Goal: Task Accomplishment & Management: Manage account settings

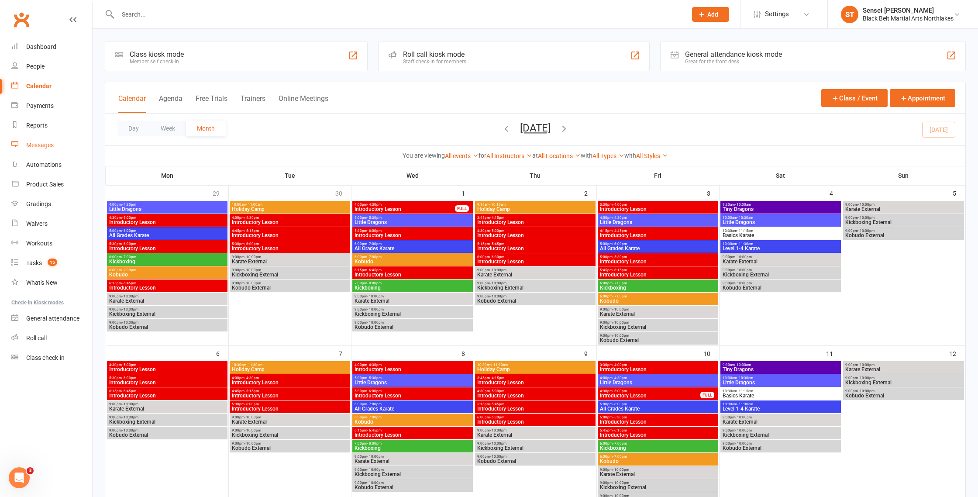
click at [38, 145] on div "Messages" at bounding box center [40, 144] width 28 height 7
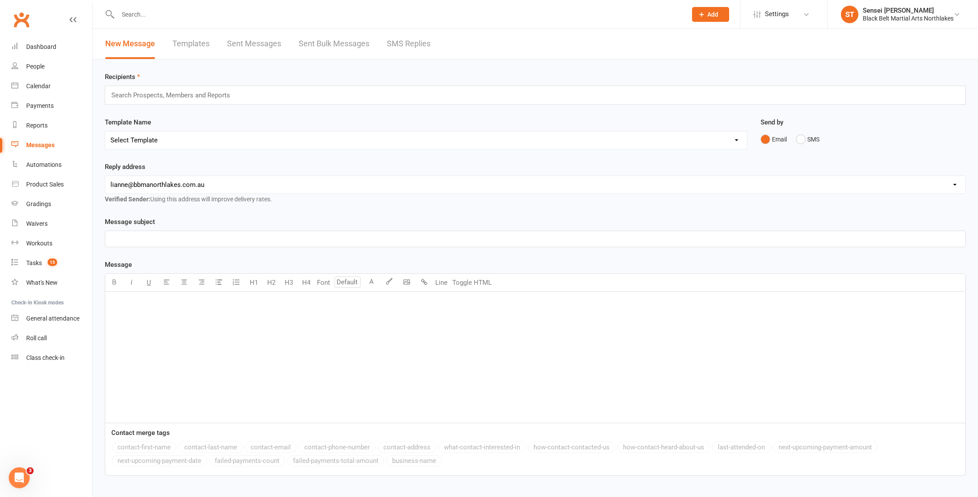
click at [185, 45] on link "Templates" at bounding box center [190, 44] width 37 height 30
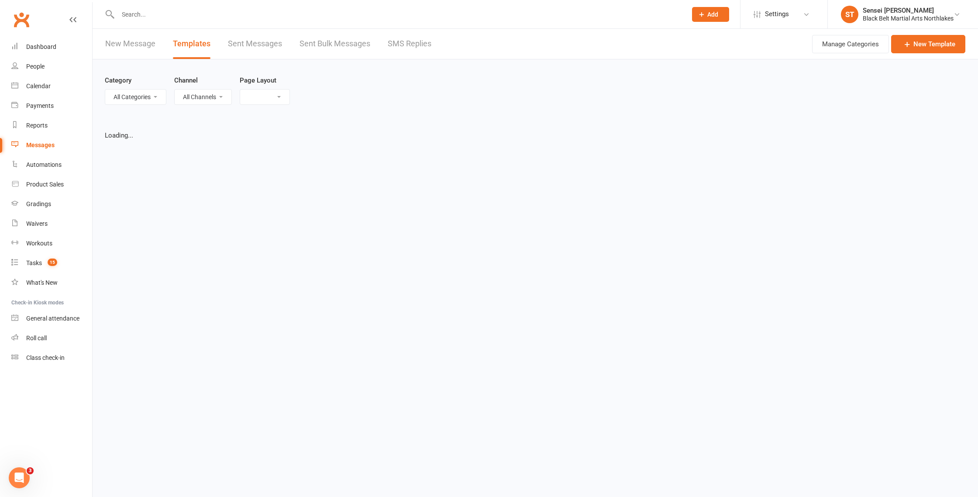
select select "list"
select select "100"
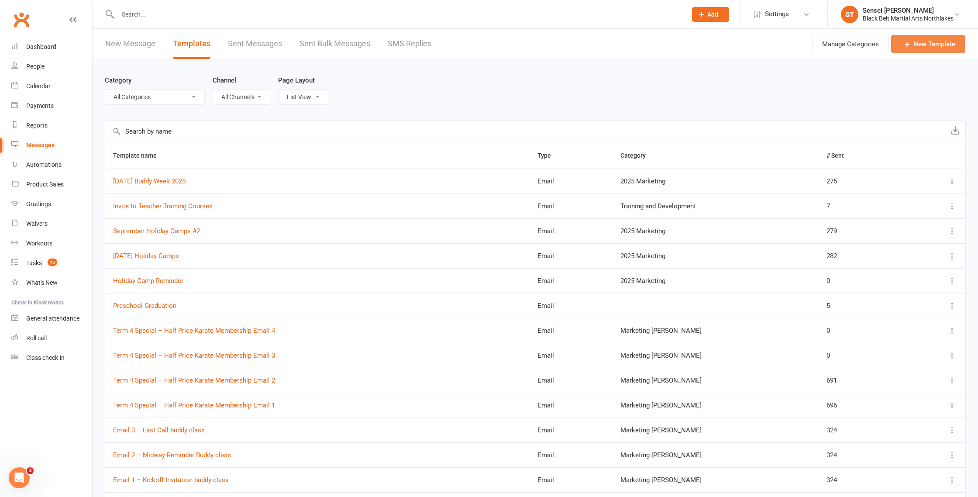
click at [932, 48] on link "New Template" at bounding box center [928, 44] width 74 height 18
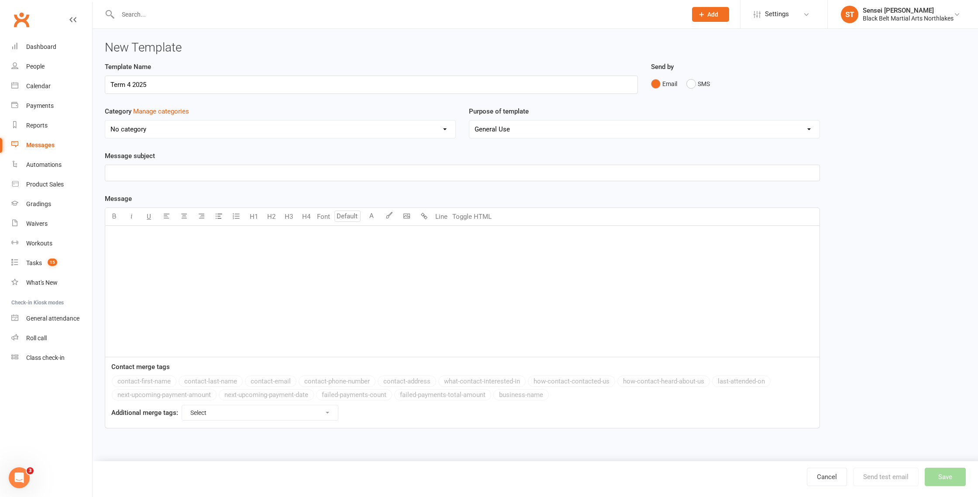
type input "Term 4 2025"
click at [179, 130] on select "No category 2024 MARKETING 2025 Marketing AFU'S General Marketing [PERSON_NAME]…" at bounding box center [280, 128] width 350 height 17
select select "3035"
click at [105, 120] on select "No category 2024 MARKETING 2025 Marketing AFU'S General Marketing [PERSON_NAME]…" at bounding box center [280, 128] width 350 height 17
click at [133, 232] on p "﻿" at bounding box center [462, 236] width 704 height 10
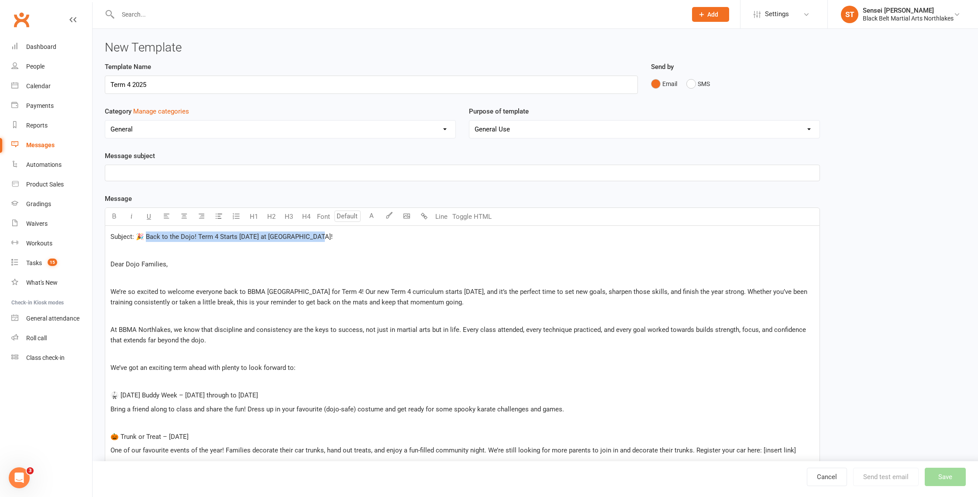
drag, startPoint x: 329, startPoint y: 235, endPoint x: 143, endPoint y: 235, distance: 186.0
click at [143, 235] on p "Subject: 🎉 Back to the Dojo! Term 4 Starts [DATE] at [GEOGRAPHIC_DATA]!" at bounding box center [462, 236] width 704 height 10
click at [145, 172] on p "﻿" at bounding box center [462, 173] width 704 height 10
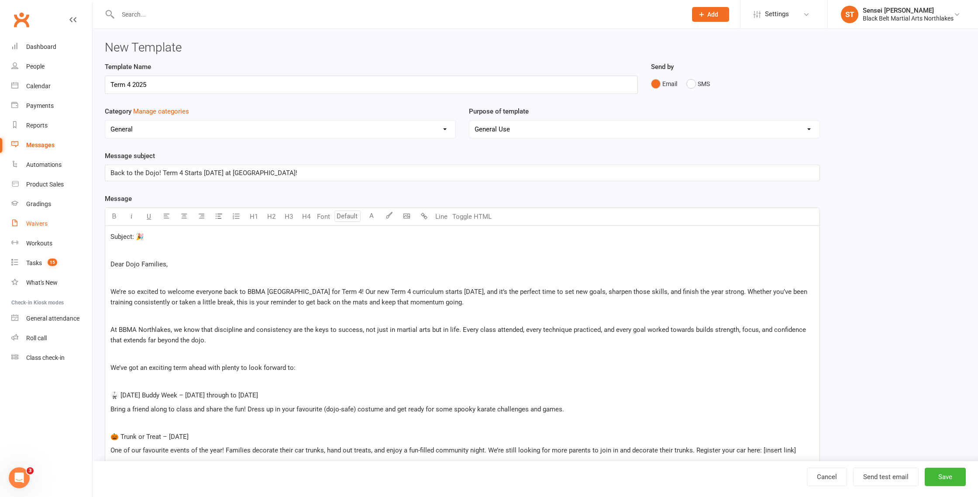
drag, startPoint x: 151, startPoint y: 239, endPoint x: 89, endPoint y: 233, distance: 61.8
click at [92, 234] on ui-view "Prospect Member Non-attending contact Class / event Appointment Grading event T…" at bounding box center [489, 344] width 978 height 684
click at [107, 260] on div "﻿ ﻿ Dear Dojo Families, ﻿ We’re so excited to welcome everyone back to BBMA Nor…" at bounding box center [462, 411] width 714 height 370
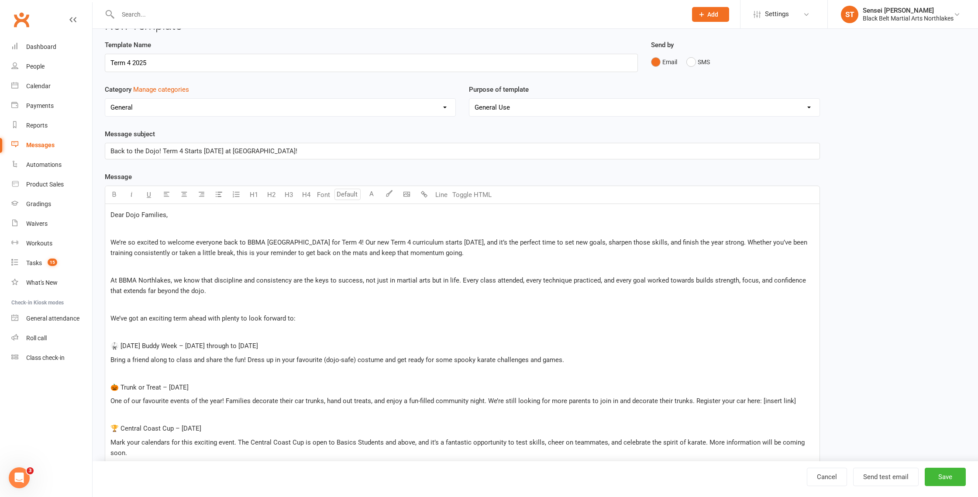
scroll to position [22, 0]
click at [141, 221] on div "Dear Dojo Families, ﻿ We’re so excited to welcome everyone back to BBMA [GEOGRA…" at bounding box center [462, 375] width 714 height 343
click at [142, 215] on span "Dear Dojo Families," at bounding box center [138, 215] width 57 height 8
click at [112, 241] on span "We’re so excited to welcome everyone back to BBMA [GEOGRAPHIC_DATA] for Term 4!…" at bounding box center [459, 247] width 698 height 18
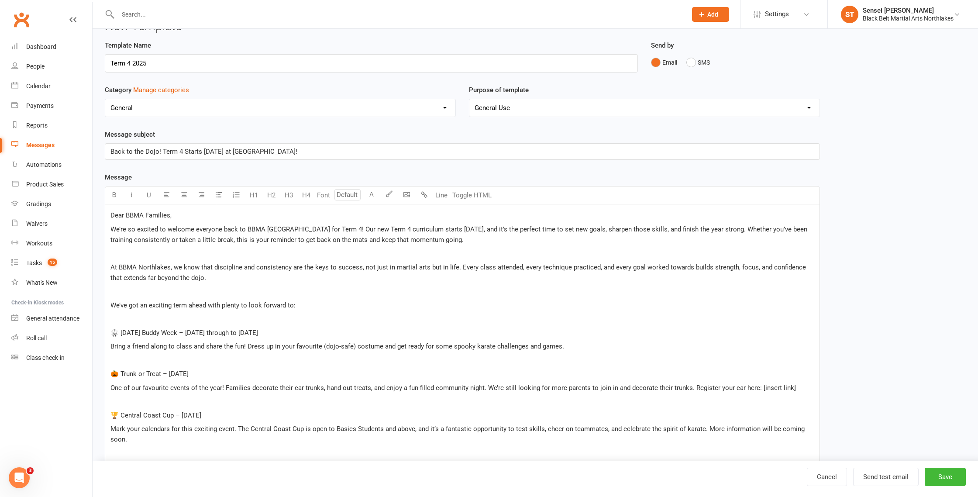
scroll to position [20, 0]
click at [108, 267] on div "Dear BBMA Families, We’re so excited to welcome everyone back to BBMA [GEOGRAPH…" at bounding box center [462, 370] width 714 height 329
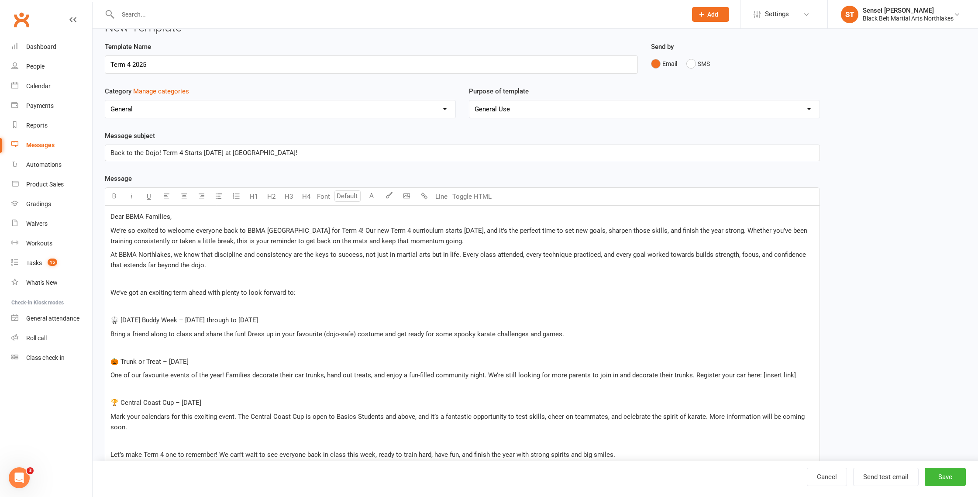
click at [171, 254] on span "At BBMA Northlakes, we know that discipline and consistency are the keys to suc…" at bounding box center [458, 260] width 697 height 18
click at [108, 292] on div "Dear BBMA Families, We’re so excited to welcome everyone back to BBMA [GEOGRAPH…" at bounding box center [462, 363] width 714 height 315
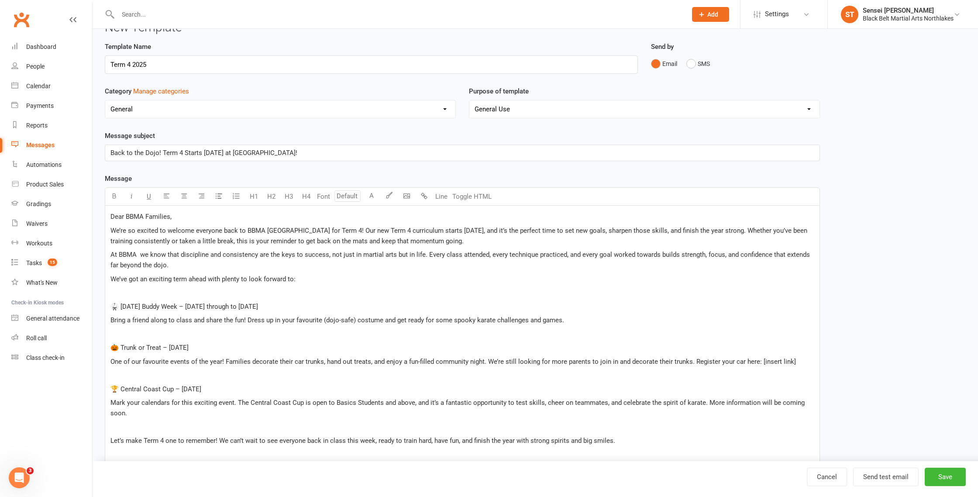
click at [108, 306] on div "Dear BBMA Families, We’re so excited to welcome everyone back to BBMA [GEOGRAPH…" at bounding box center [462, 356] width 714 height 301
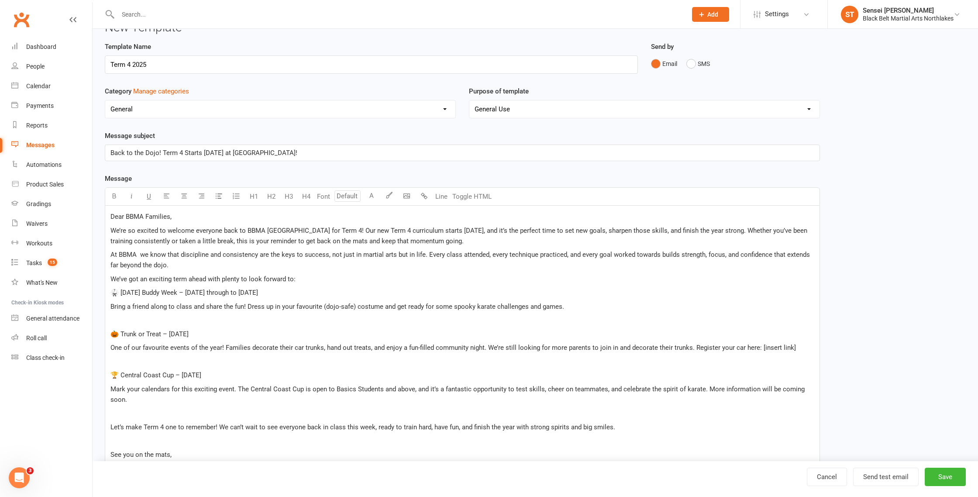
scroll to position [0, 0]
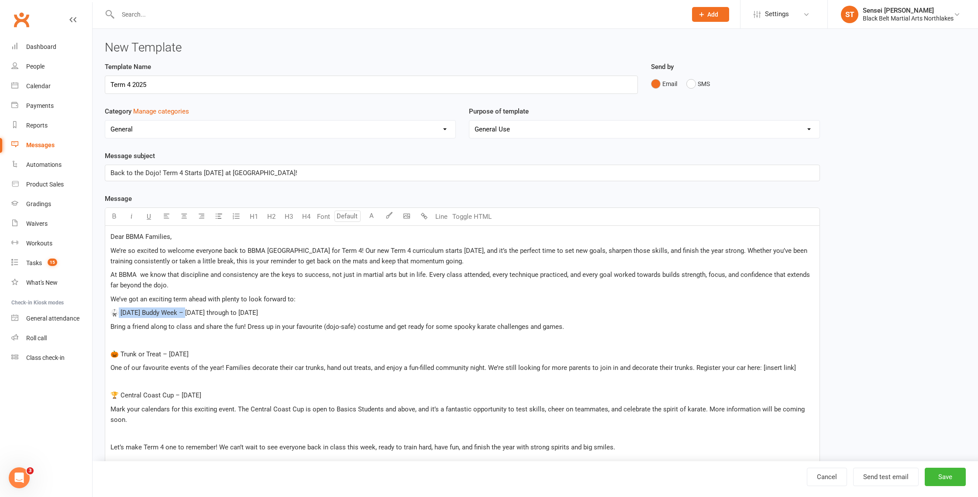
drag, startPoint x: 187, startPoint y: 314, endPoint x: 117, endPoint y: 314, distance: 69.8
click at [117, 314] on span "🥋 [DATE] Buddy Week – [DATE] through to [DATE]" at bounding box center [184, 313] width 148 height 8
click at [118, 312] on p "🥋 [DATE] Buddy Week – [DATE] through to [DATE]" at bounding box center [462, 312] width 704 height 10
click at [110, 355] on span "🎃 Trunk or Treat – [DATE]" at bounding box center [149, 354] width 78 height 8
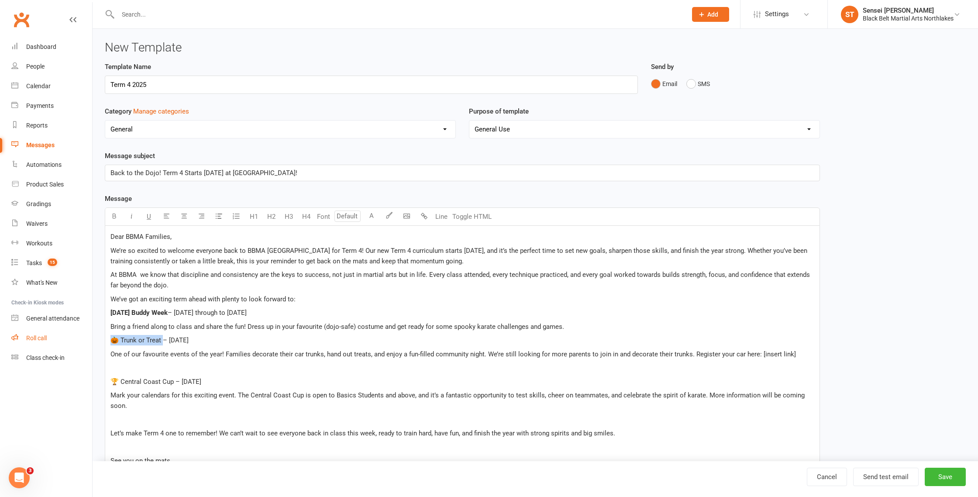
drag, startPoint x: 162, startPoint y: 341, endPoint x: 86, endPoint y: 338, distance: 75.2
click at [87, 338] on ui-view "Prospect Member Non-attending contact Class / event Appointment Grading event T…" at bounding box center [489, 296] width 978 height 588
click at [118, 341] on span "🎃 Trunk or Treat" at bounding box center [136, 340] width 52 height 8
click at [110, 378] on span "🏆 Central Coast Cup – [DATE]" at bounding box center [155, 382] width 91 height 8
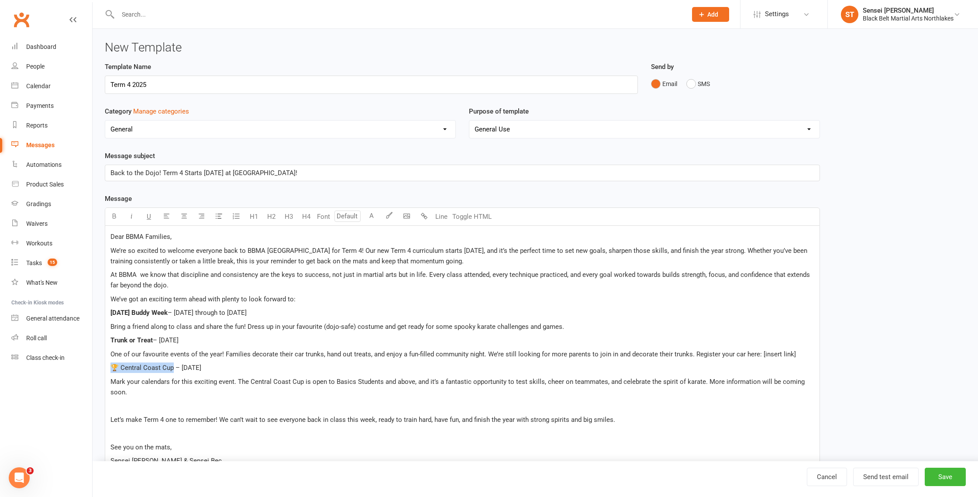
drag, startPoint x: 171, startPoint y: 368, endPoint x: 93, endPoint y: 365, distance: 77.8
click at [98, 366] on div "New Template Template Name Term 4 2025 Send by Email SMS Category Manage catego…" at bounding box center [535, 302] width 885 height 547
click at [121, 368] on span "🏆 Central Coast Cup" at bounding box center [141, 368] width 63 height 8
click at [118, 368] on span "🏆 Central Coast Cup" at bounding box center [141, 368] width 63 height 8
drag, startPoint x: 413, startPoint y: 382, endPoint x: 335, endPoint y: 382, distance: 77.3
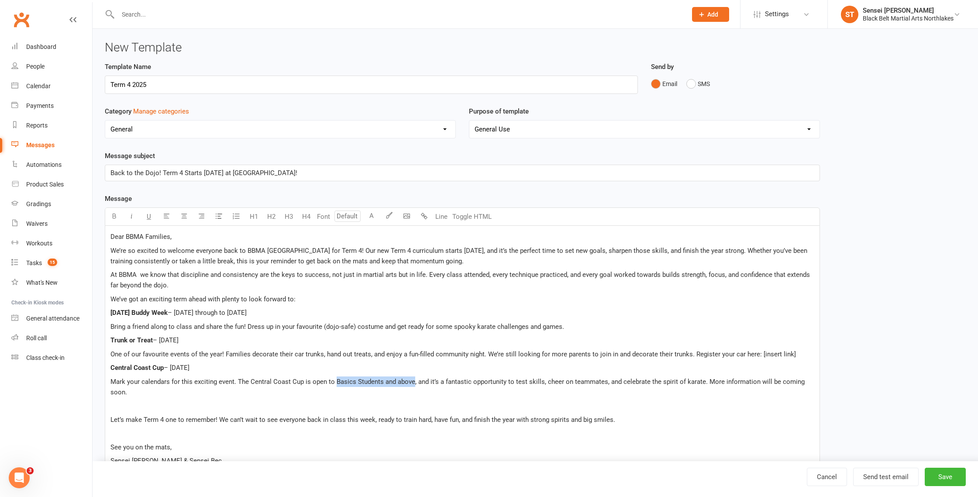
click at [335, 382] on span "Mark your calendars for this exciting event. The Central Coast Cup is open to B…" at bounding box center [458, 387] width 696 height 18
click at [312, 396] on p "Mark your calendars for this exciting event. The Central Coast Cup is open to B…" at bounding box center [462, 386] width 704 height 21
click at [107, 419] on div "Dear BBMA Families, We’re so excited to welcome everyone back to BBMA [GEOGRAPH…" at bounding box center [462, 356] width 714 height 260
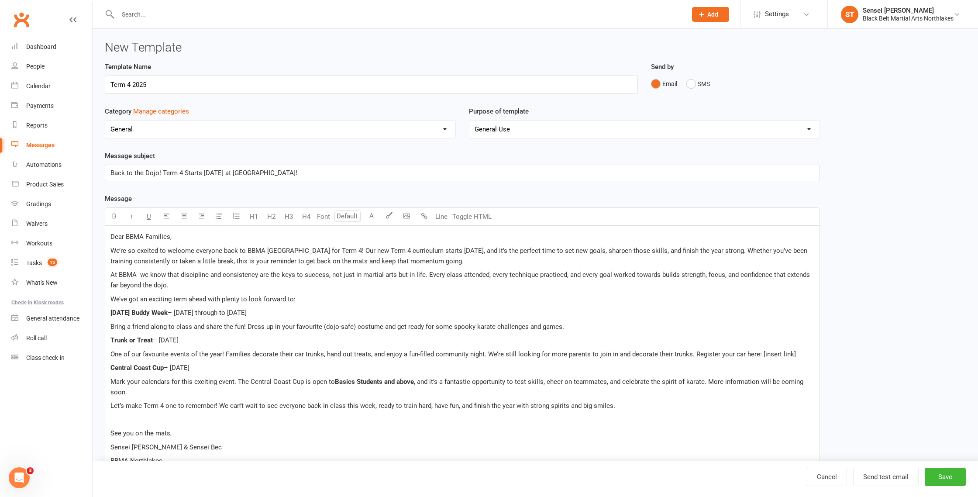
click at [106, 433] on div "Dear BBMA Families, We’re so excited to welcome everyone back to BBMA [GEOGRAPH…" at bounding box center [462, 349] width 714 height 246
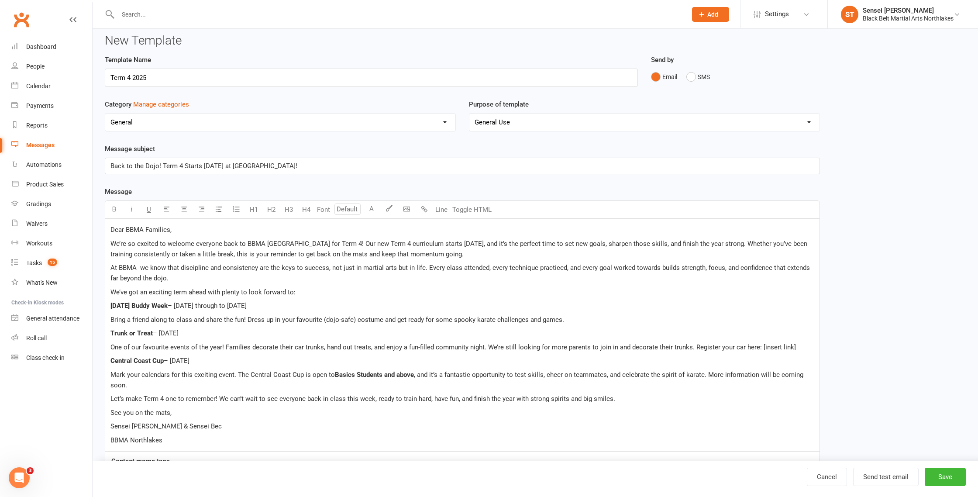
scroll to position [7, 0]
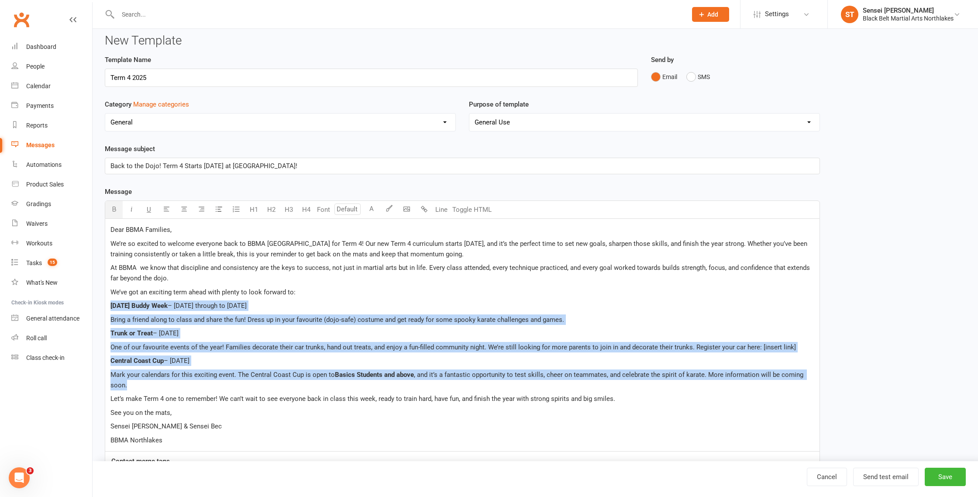
drag, startPoint x: 133, startPoint y: 382, endPoint x: 106, endPoint y: 306, distance: 80.5
click at [106, 306] on div "Dear BBMA Families, We’re so excited to welcome everyone back to BBMA [GEOGRAPH…" at bounding box center [462, 335] width 714 height 233
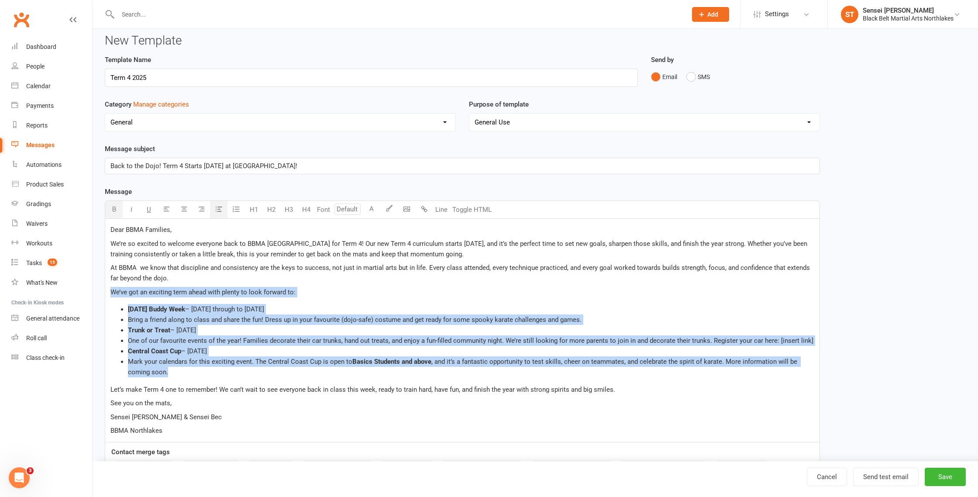
click at [217, 209] on icon "button" at bounding box center [219, 209] width 7 height 7
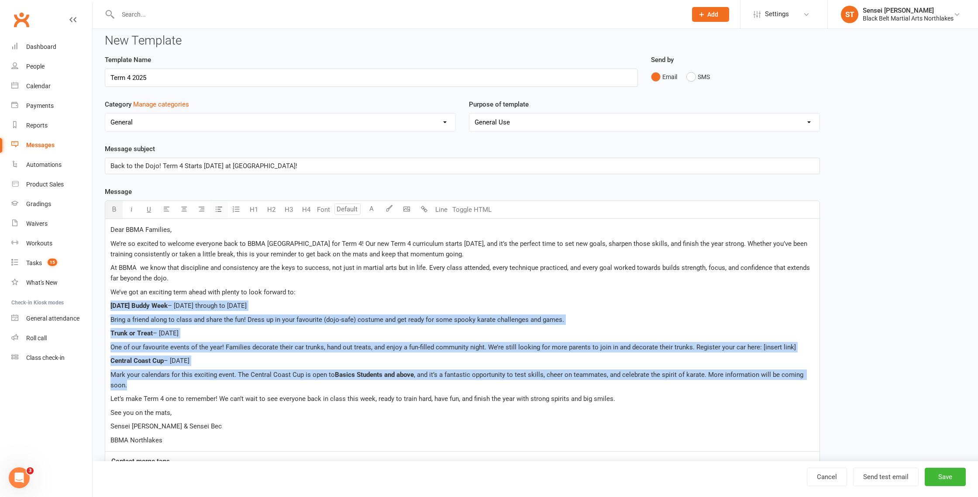
click at [217, 209] on icon "button" at bounding box center [219, 209] width 7 height 7
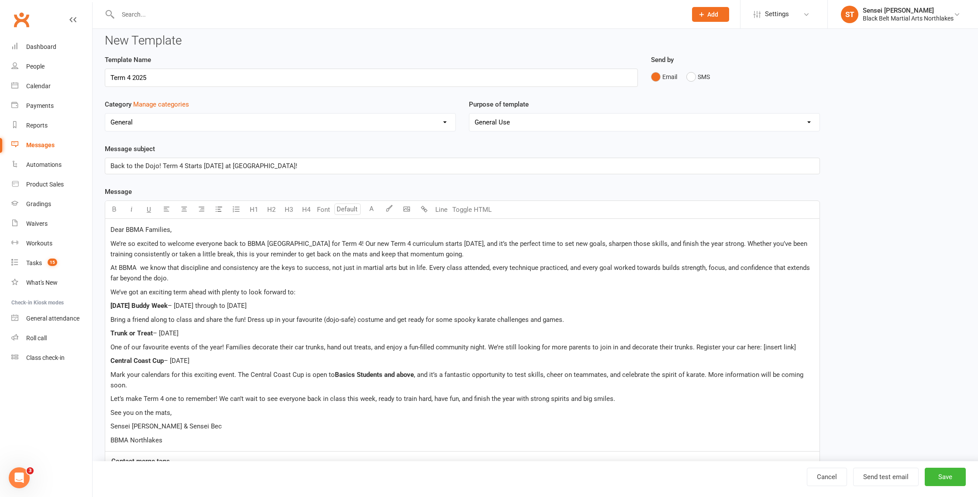
click at [149, 395] on span "Let’s make Term 4 one to remember! We can’t wait to see everyone back in class …" at bounding box center [362, 399] width 505 height 8
click at [180, 441] on p "BBMA Northlakes" at bounding box center [462, 440] width 704 height 10
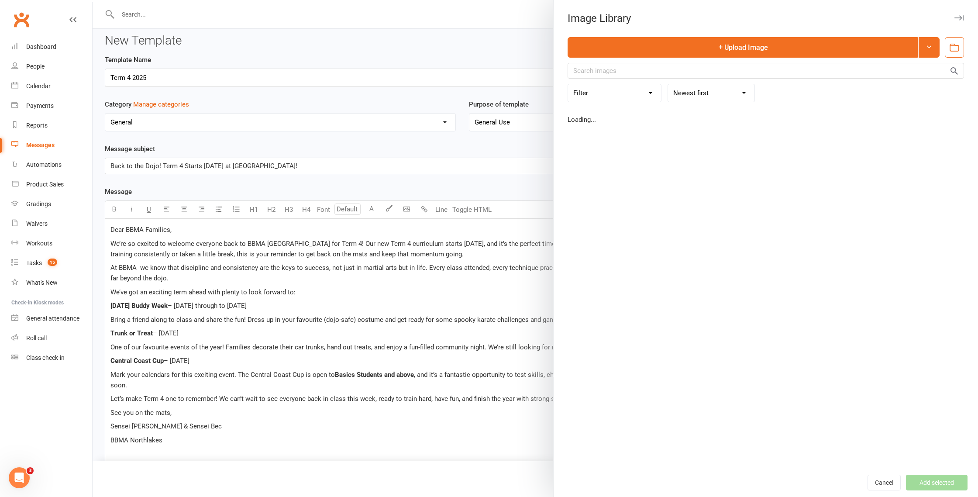
click at [405, 211] on body "Prospect Member Non-attending contact Class / event Appointment Grading event T…" at bounding box center [489, 275] width 978 height 561
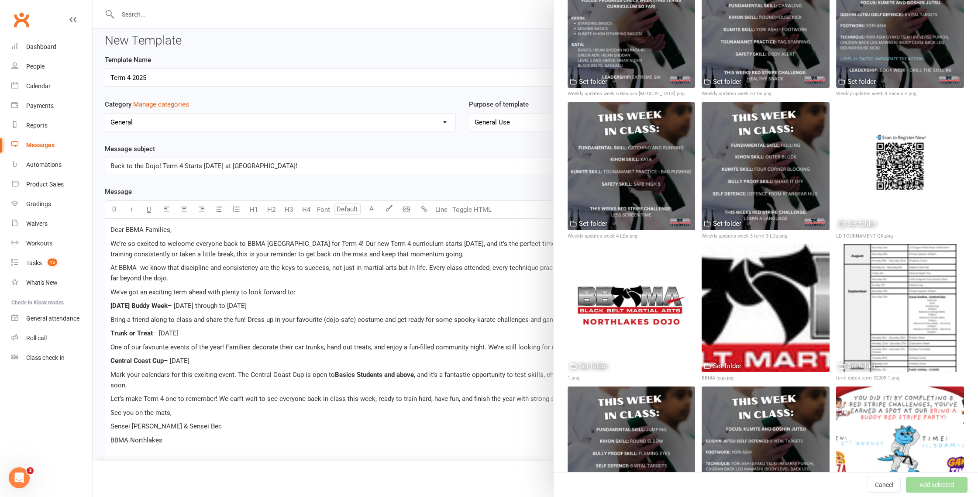
scroll to position [1005, 0]
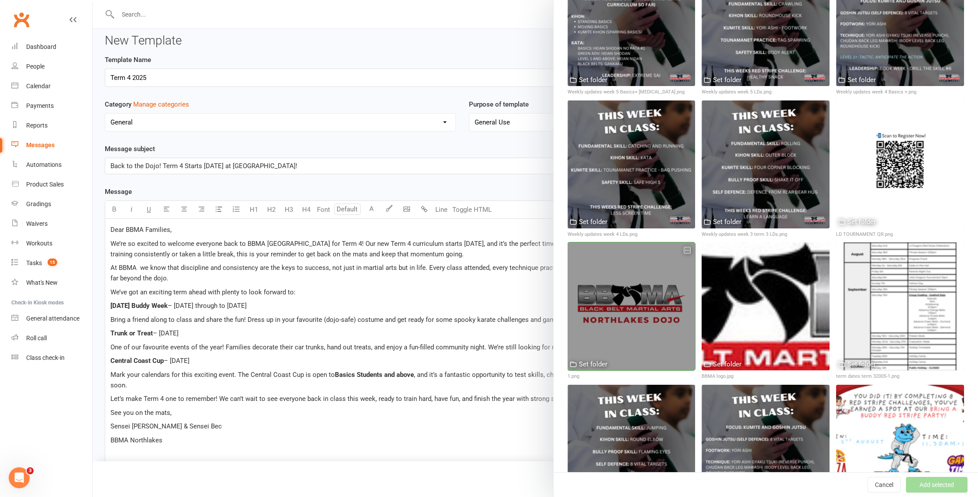
click at [612, 310] on div at bounding box center [632, 306] width 128 height 128
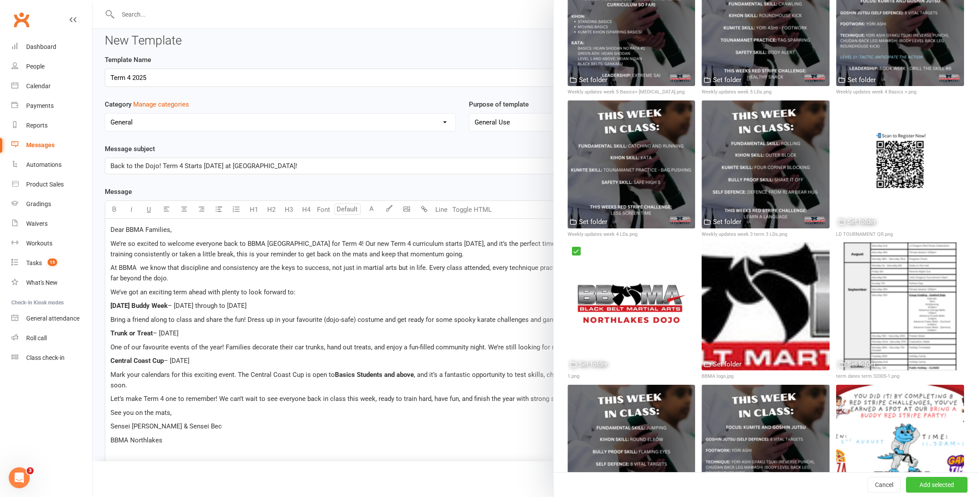
click at [932, 485] on button "Add selected" at bounding box center [937, 485] width 62 height 16
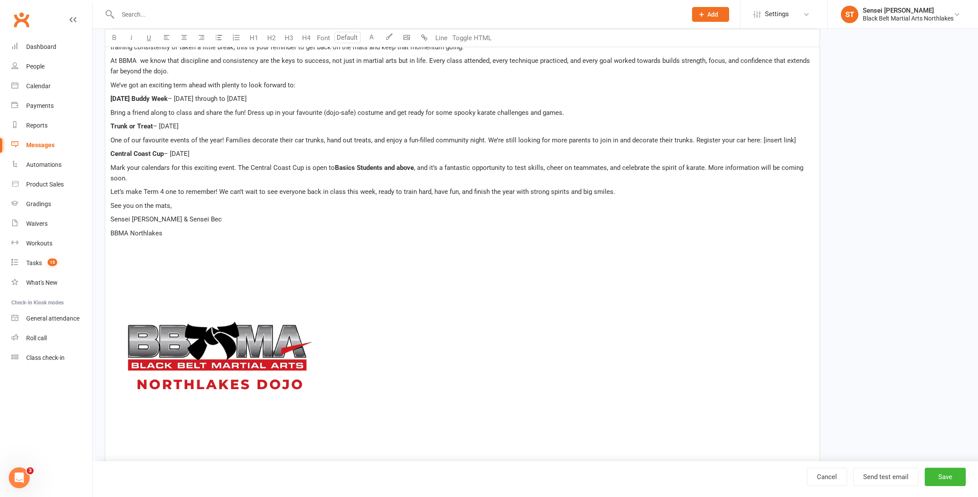
scroll to position [216, 0]
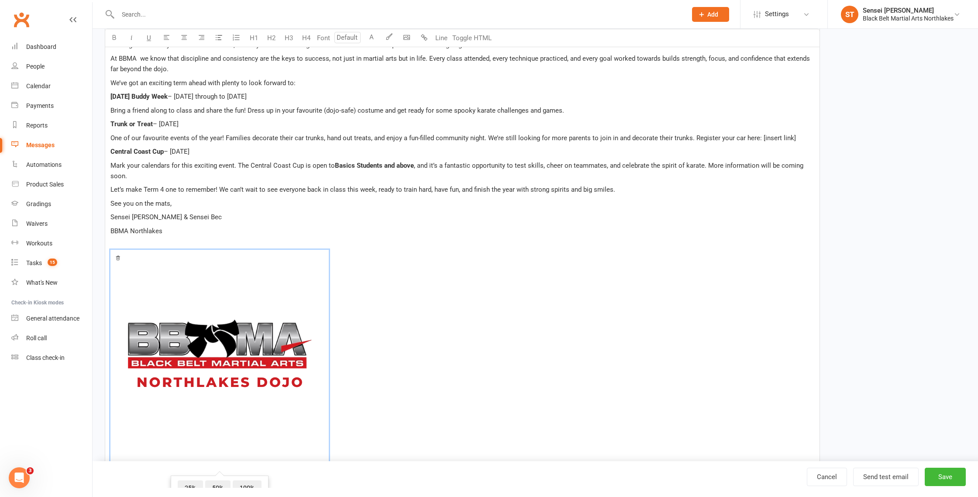
click at [202, 363] on img at bounding box center [219, 359] width 218 height 218
click at [184, 39] on icon "button" at bounding box center [184, 37] width 7 height 7
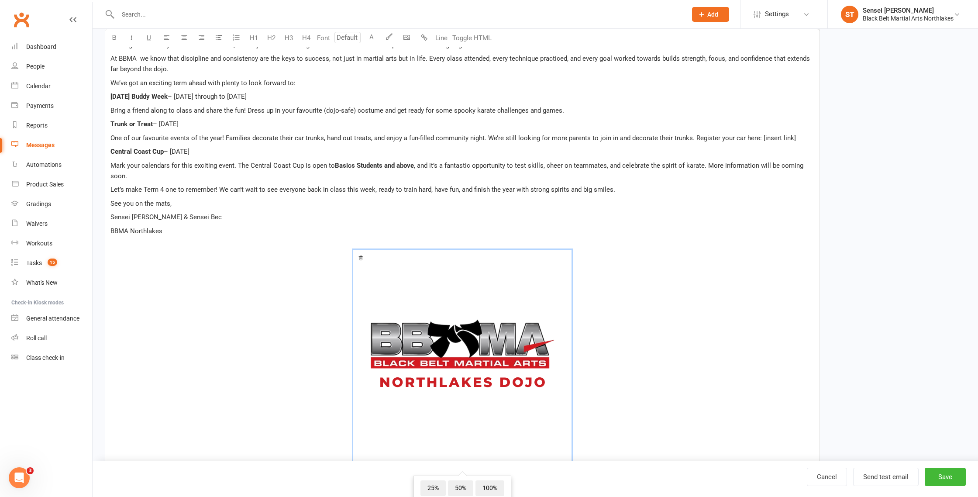
click at [274, 233] on p "BBMA Northlakes" at bounding box center [462, 231] width 704 height 10
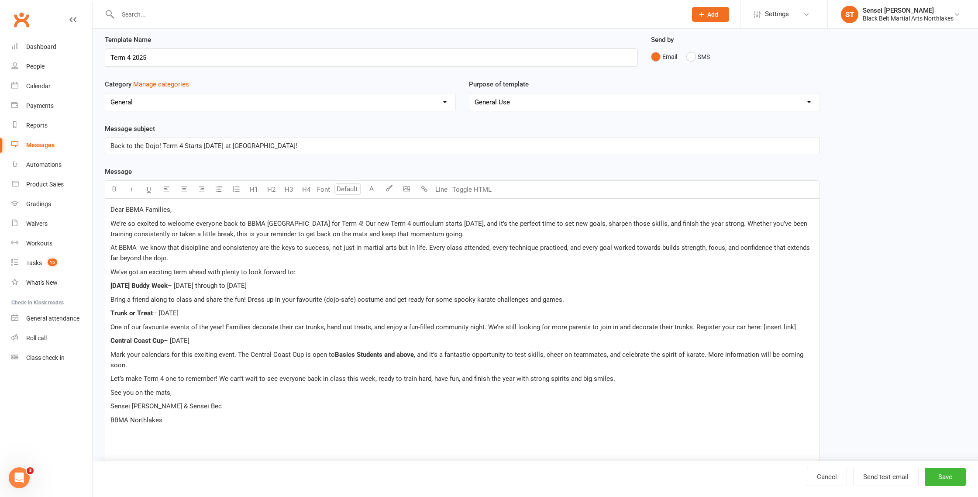
scroll to position [0, 0]
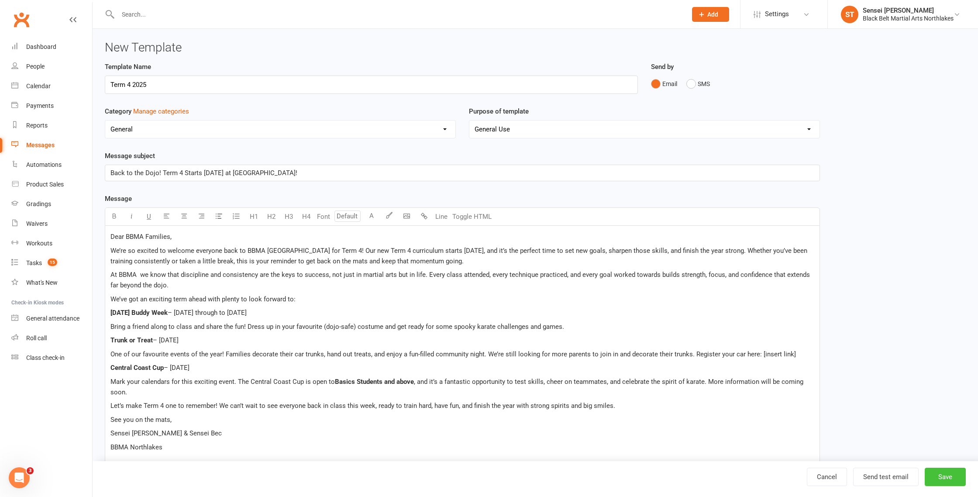
click at [945, 478] on button "Save" at bounding box center [945, 477] width 41 height 18
select select "100"
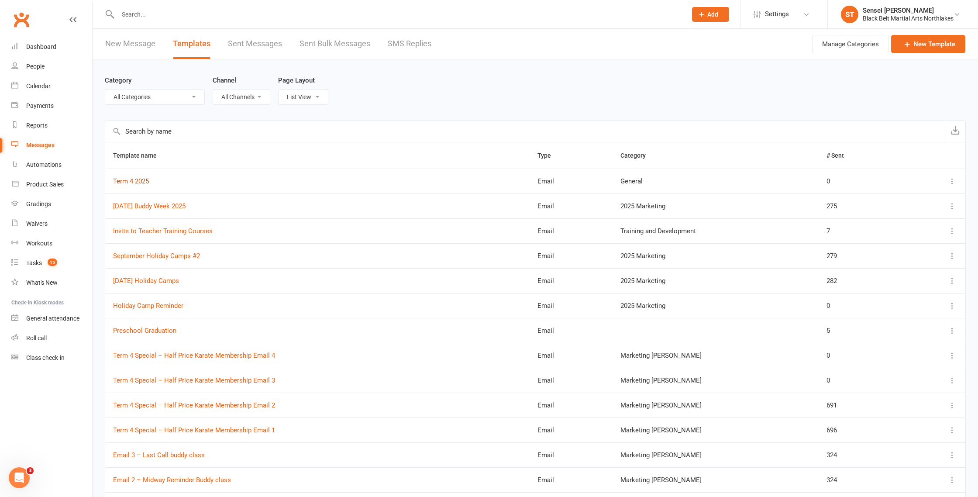
click at [129, 180] on link "Term 4 2025" at bounding box center [131, 181] width 36 height 8
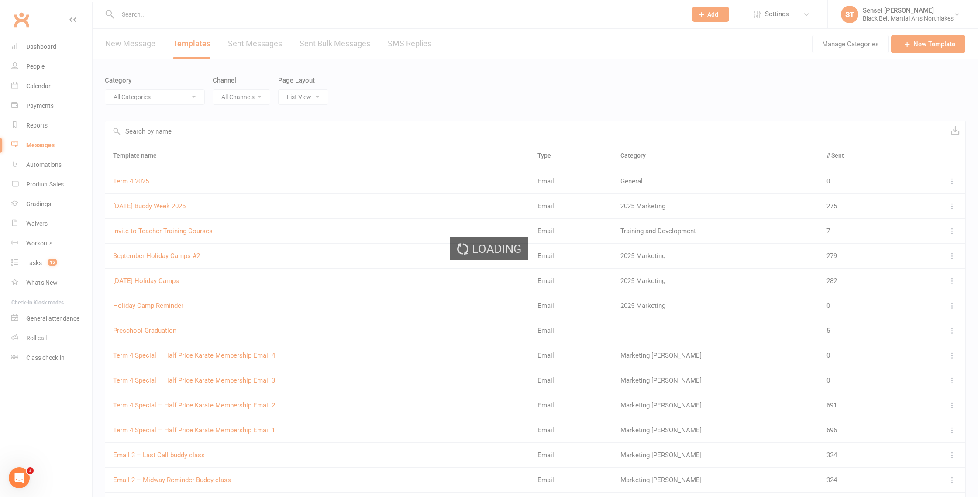
click at [129, 180] on div "Loading" at bounding box center [489, 248] width 978 height 497
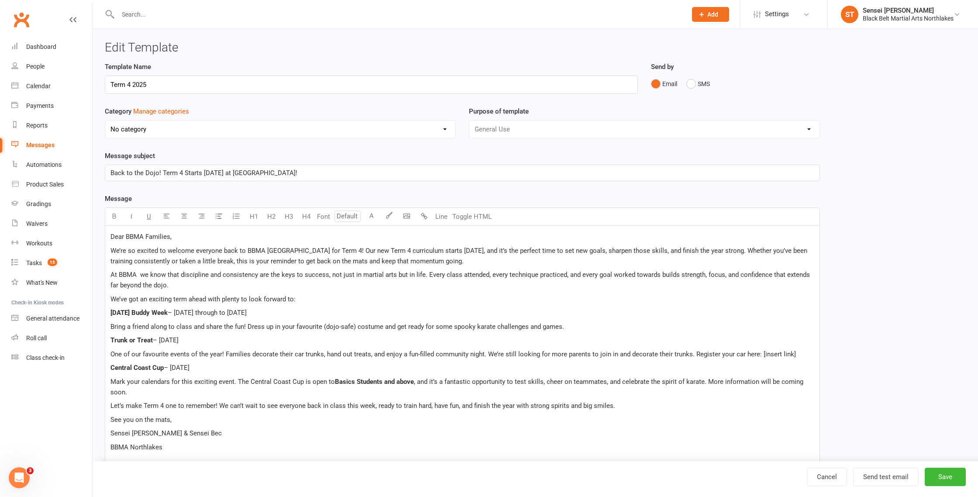
select select "3035"
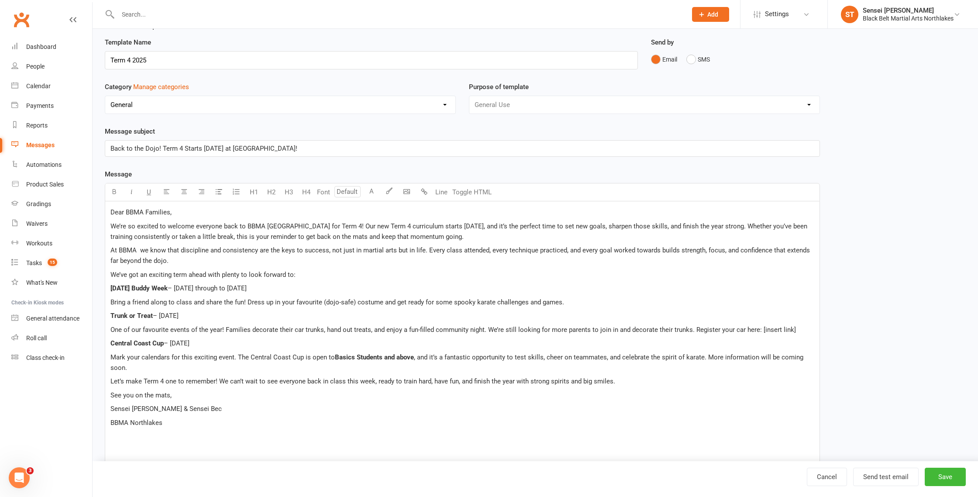
scroll to position [25, 0]
click at [170, 359] on span "Mark your calendars for this exciting event. The Central Coast Cup is open to" at bounding box center [222, 356] width 224 height 8
drag, startPoint x: 231, startPoint y: 355, endPoint x: 168, endPoint y: 357, distance: 62.5
click at [169, 357] on span "Mark your calendar for this exciting event. The Central Coast Cup is open to" at bounding box center [220, 356] width 221 height 8
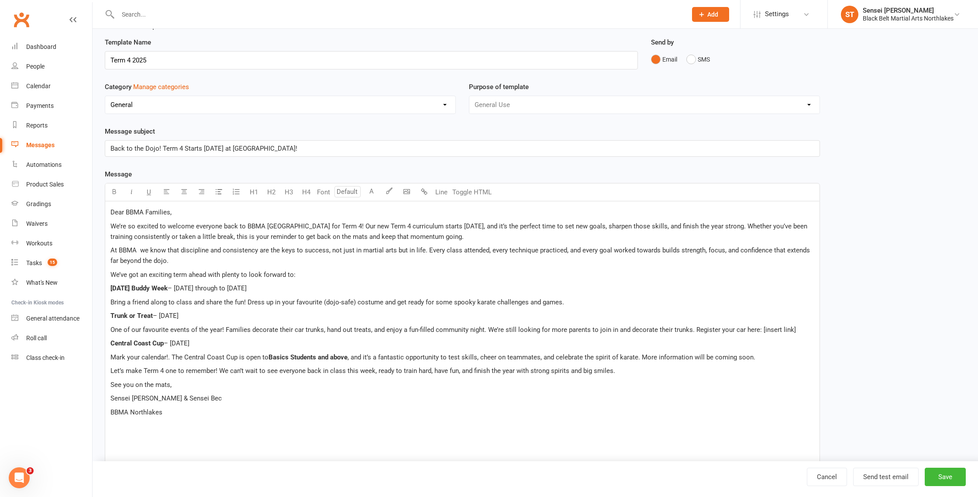
click at [172, 356] on span "Mark your calendar!. The Central Coast Cup is open to" at bounding box center [189, 357] width 158 height 8
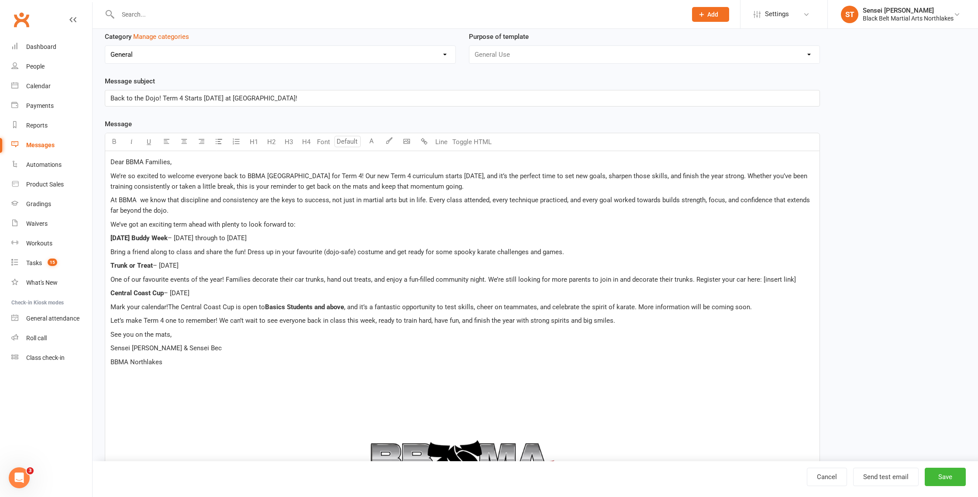
scroll to position [74, 0]
drag, startPoint x: 301, startPoint y: 224, endPoint x: 94, endPoint y: 227, distance: 206.9
click at [99, 228] on div "Template Name Term 4 2025 Send by Email SMS Category Manage categories No categ…" at bounding box center [462, 349] width 728 height 722
drag, startPoint x: 168, startPoint y: 308, endPoint x: 97, endPoint y: 304, distance: 71.2
click at [100, 306] on div "Template Name Term 4 2025 Send by Email SMS Category Manage categories No categ…" at bounding box center [462, 349] width 728 height 722
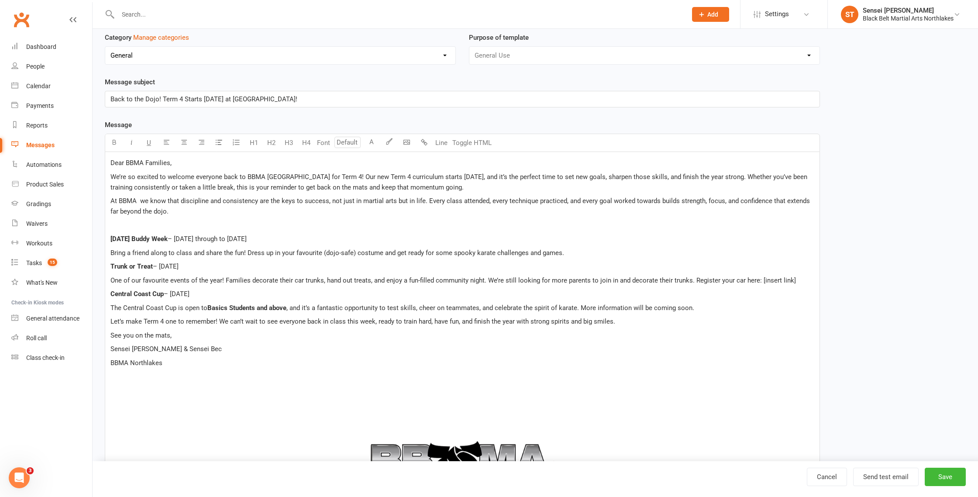
click at [110, 227] on p "﻿" at bounding box center [462, 225] width 704 height 10
drag, startPoint x: 794, startPoint y: 276, endPoint x: 757, endPoint y: 279, distance: 37.6
click at [757, 279] on p "One of our favourite events of the year! Families decorate their car trunks, ha…" at bounding box center [462, 280] width 704 height 10
drag, startPoint x: 224, startPoint y: 279, endPoint x: 67, endPoint y: 272, distance: 156.9
click at [74, 273] on ui-view "Prospect Member Non-attending contact Class / event Appointment Grading event T…" at bounding box center [489, 322] width 978 height 788
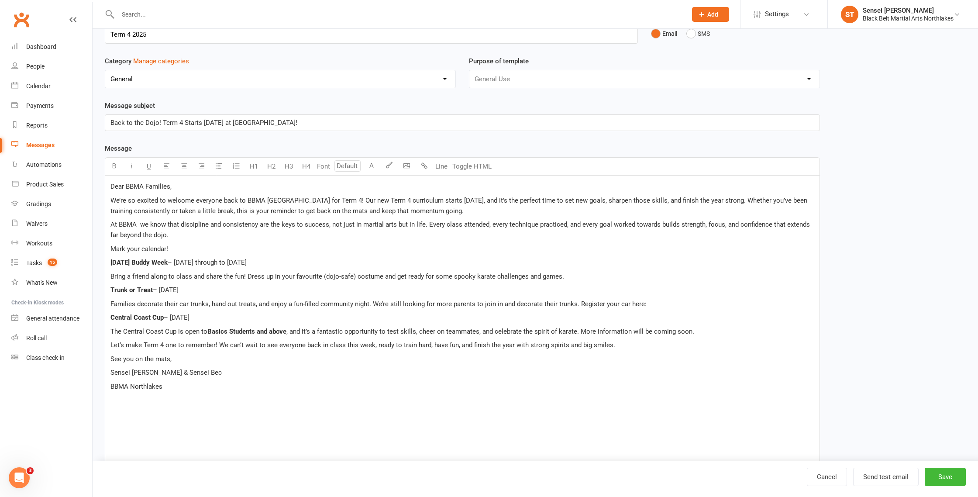
scroll to position [51, 0]
click at [648, 303] on p "Families decorate their car trunks, hand out treats, and enjoy a fun-filled com…" at bounding box center [462, 303] width 704 height 10
drag, startPoint x: 577, startPoint y: 303, endPoint x: 369, endPoint y: 303, distance: 207.8
click at [372, 303] on span "Families decorate their car trunks, hand out treats, and enjoy a fun-filled com…" at bounding box center [377, 302] width 534 height 8
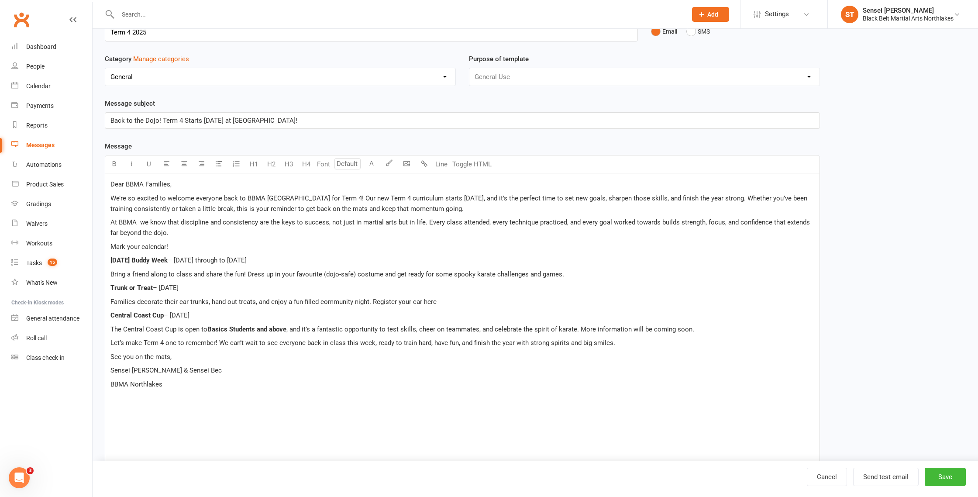
click at [441, 299] on p "Families decorate their car trunks, hand out treats, and enjoy a fun-filled com…" at bounding box center [462, 301] width 704 height 10
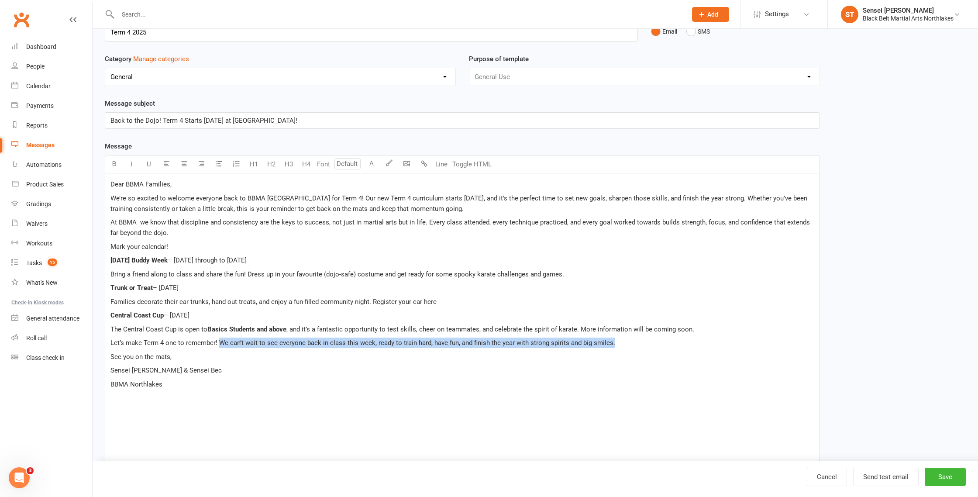
drag, startPoint x: 614, startPoint y: 341, endPoint x: 217, endPoint y: 344, distance: 396.8
click at [217, 344] on p "Let’s make Term 4 one to remember! We can’t wait to see everyone back in class …" at bounding box center [462, 342] width 704 height 10
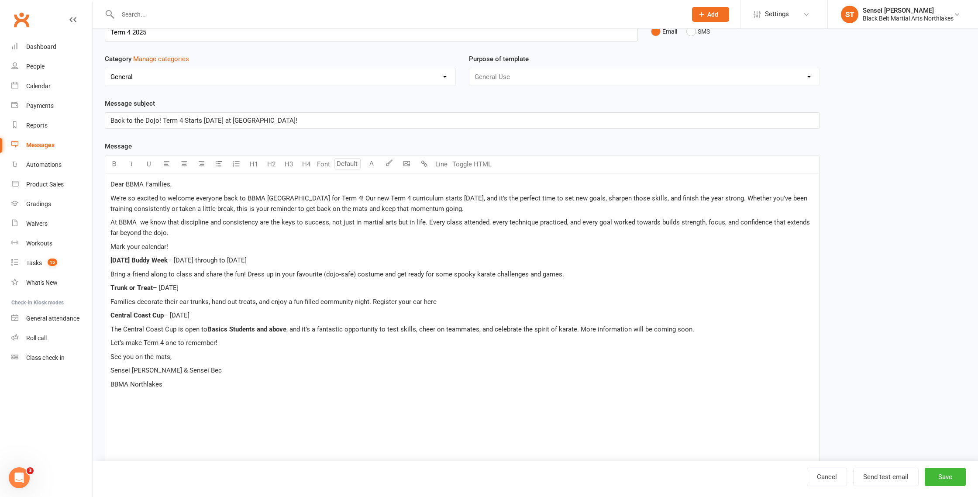
scroll to position [55, 0]
click at [463, 342] on span "Let’s make Term 4 one to remember! We can’t wait to see everyone back in class …" at bounding box center [362, 341] width 505 height 8
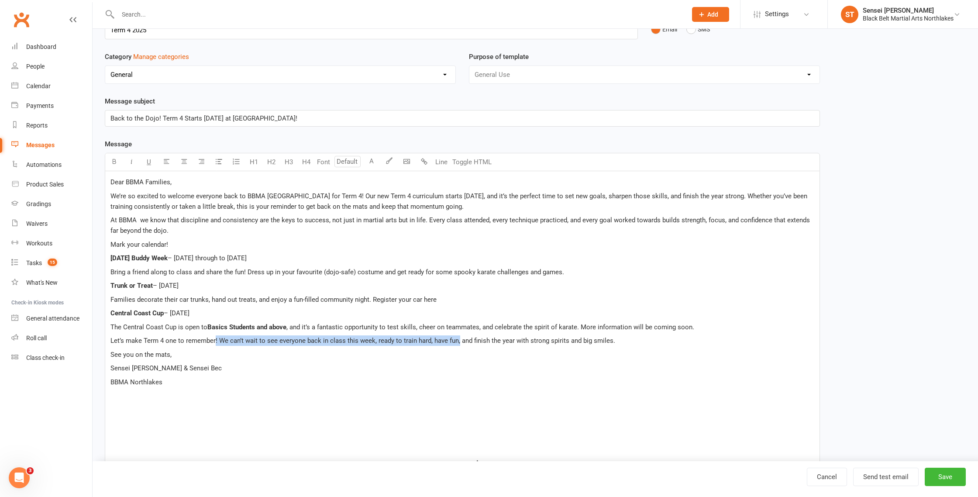
drag, startPoint x: 456, startPoint y: 342, endPoint x: 205, endPoint y: 337, distance: 251.5
click at [216, 339] on span "Let’s make Term 4 one to remember! We can’t wait to see everyone back in class …" at bounding box center [362, 341] width 505 height 8
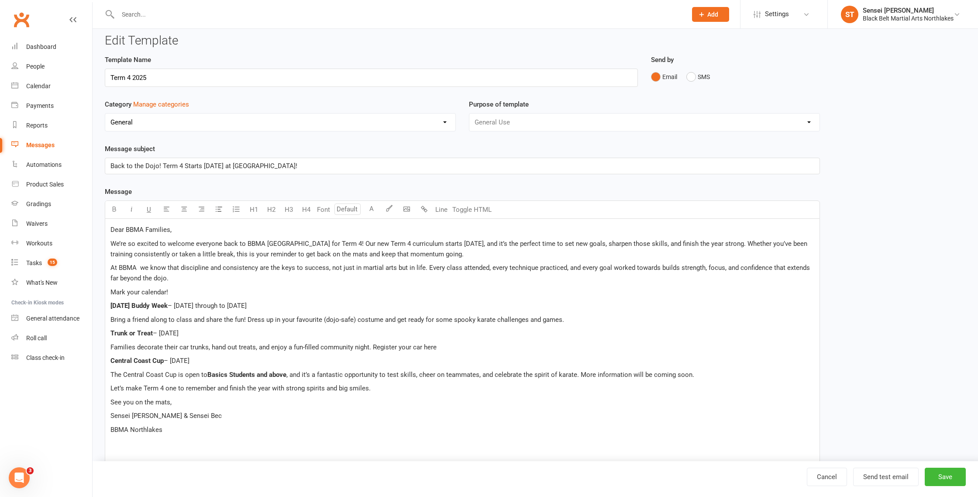
scroll to position [0, 0]
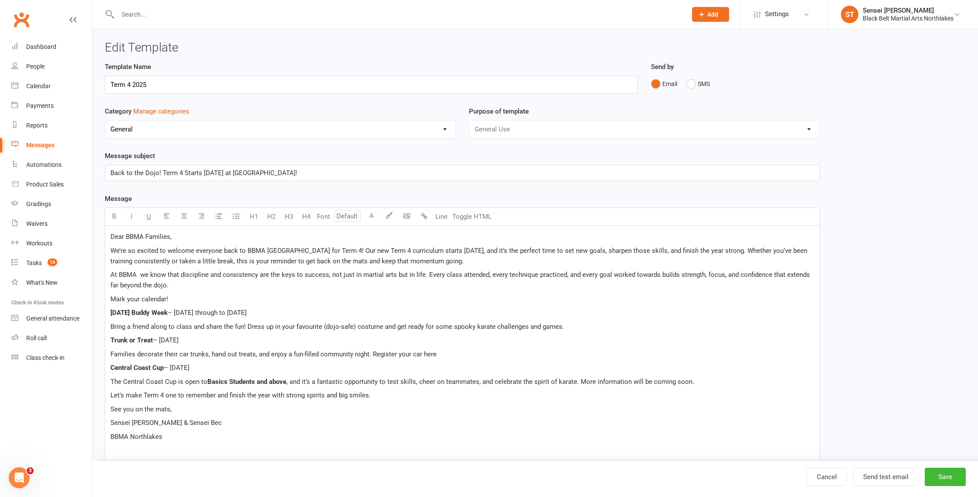
click at [372, 397] on p "Let’s make Term 4 one to remember and finish the year with strong spirits and b…" at bounding box center [462, 395] width 704 height 10
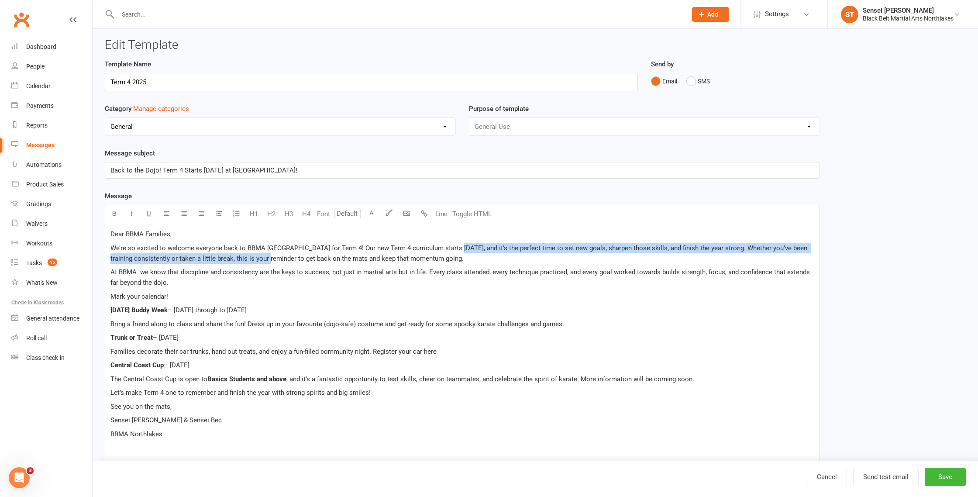
drag, startPoint x: 269, startPoint y: 259, endPoint x: 452, endPoint y: 249, distance: 182.8
click at [452, 249] on span "We’re so excited to welcome everyone back to BBMA [GEOGRAPHIC_DATA] for Term 4!…" at bounding box center [459, 253] width 698 height 18
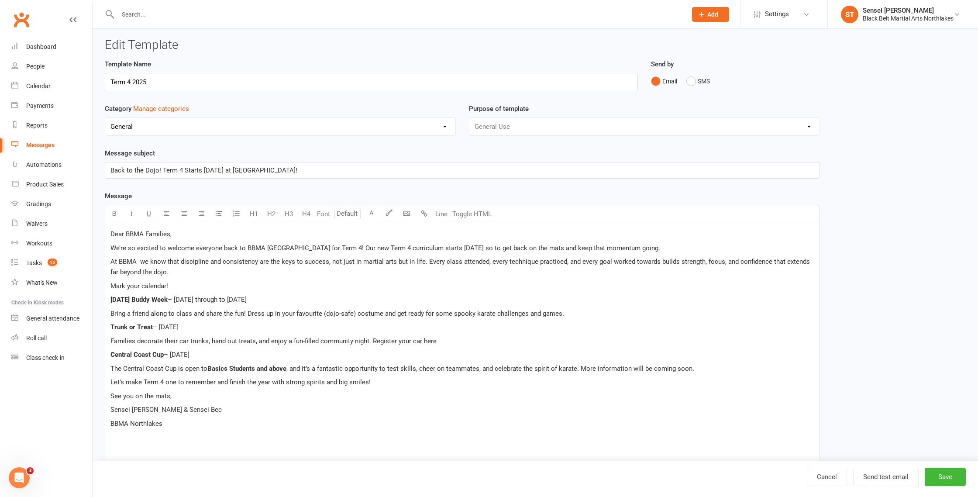
click at [464, 249] on span "We’re so excited to welcome everyone back to BBMA [GEOGRAPHIC_DATA] for Term 4!…" at bounding box center [385, 248] width 550 height 8
click at [622, 248] on p "We’re so excited to welcome everyone back to BBMA [GEOGRAPHIC_DATA] for Term 4!…" at bounding box center [462, 248] width 704 height 10
drag, startPoint x: 185, startPoint y: 261, endPoint x: 81, endPoint y: 257, distance: 104.4
click at [86, 258] on ui-view "Prospect Member Non-attending contact Class / event Appointment Grading event T…" at bounding box center [489, 389] width 978 height 778
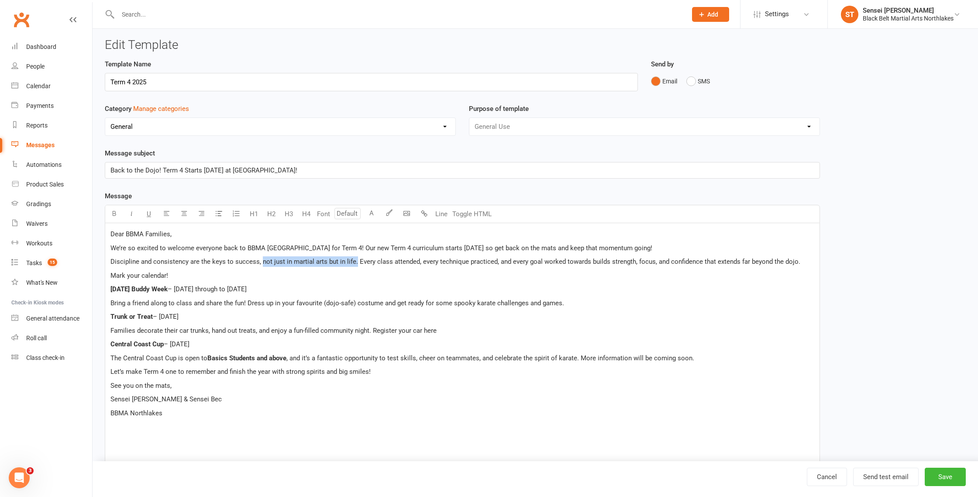
drag, startPoint x: 353, startPoint y: 263, endPoint x: 261, endPoint y: 261, distance: 92.1
click at [261, 261] on span "Discipline and consistency are the keys to success, not just in martial arts bu…" at bounding box center [455, 262] width 690 height 8
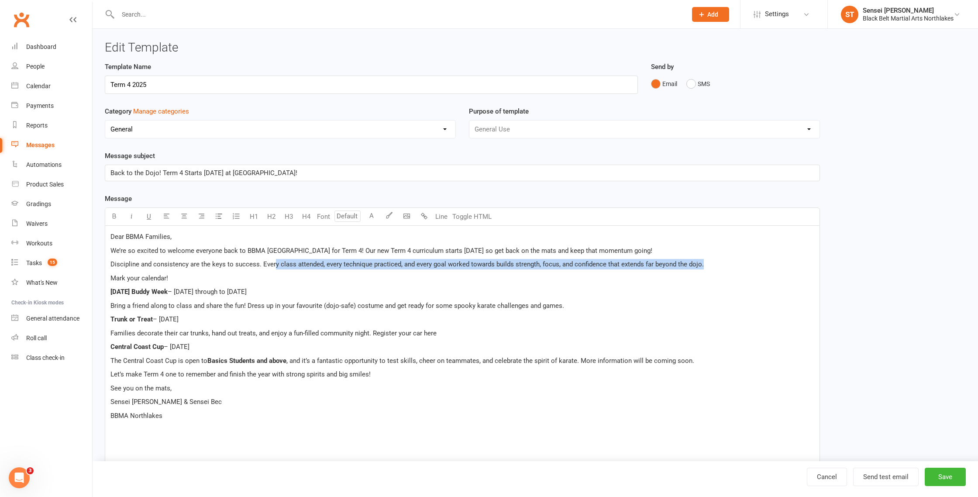
drag, startPoint x: 704, startPoint y: 265, endPoint x: 275, endPoint y: 263, distance: 429.6
click at [275, 263] on p "Discipline and consistency are the keys to success. Every class attended, every…" at bounding box center [462, 264] width 704 height 10
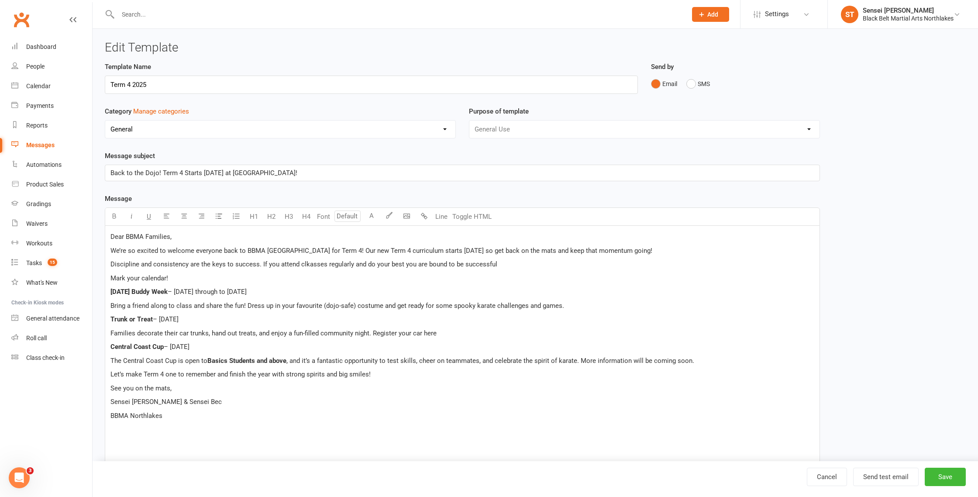
click at [305, 268] on p "Discipline and consistency are the keys to success. If you attend clkasses regu…" at bounding box center [462, 264] width 704 height 10
click at [493, 265] on p "Discipline and consistency are the keys to success. If you attend classes regul…" at bounding box center [462, 264] width 704 height 10
click at [169, 279] on p "Mark your calendar!" at bounding box center [462, 278] width 704 height 10
click at [405, 394] on div "Dear BBMA Families, We’re so excited to welcome everyone back to BBMA [GEOGRAPH…" at bounding box center [462, 452] width 714 height 453
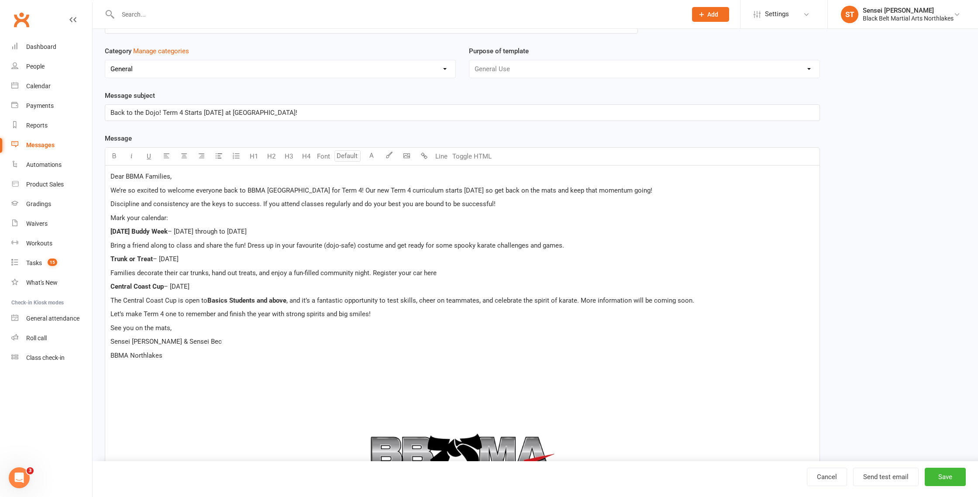
scroll to position [55, 0]
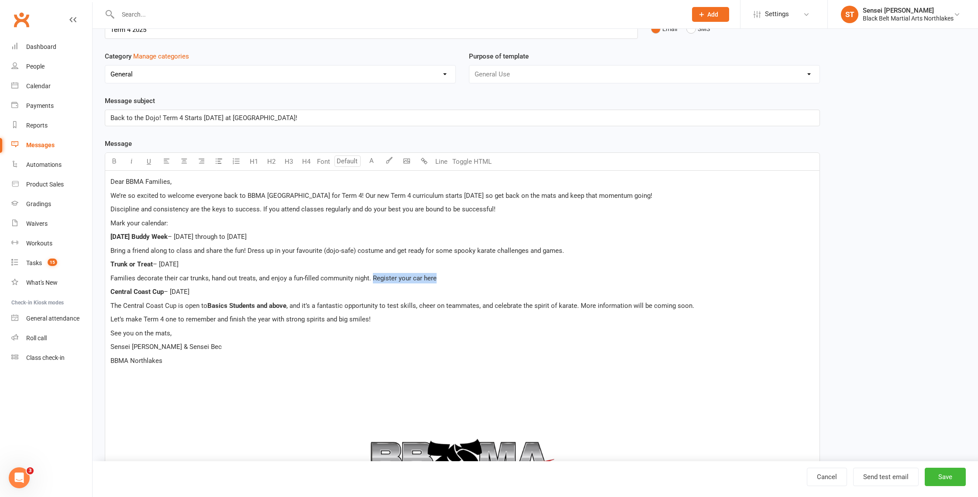
drag, startPoint x: 439, startPoint y: 280, endPoint x: 373, endPoint y: 282, distance: 66.0
click at [373, 282] on p "Families decorate their car trunks, hand out treats, and enjoy a fun-filled com…" at bounding box center [462, 278] width 704 height 10
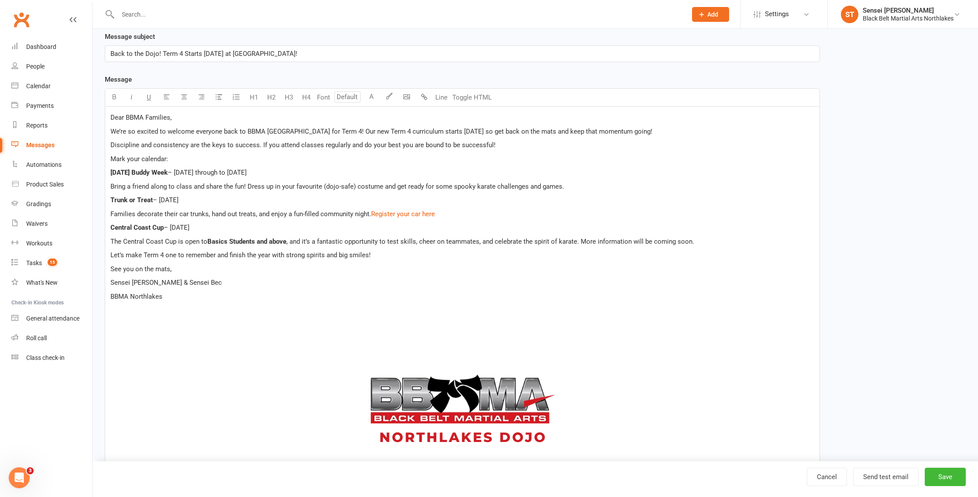
scroll to position [118, 0]
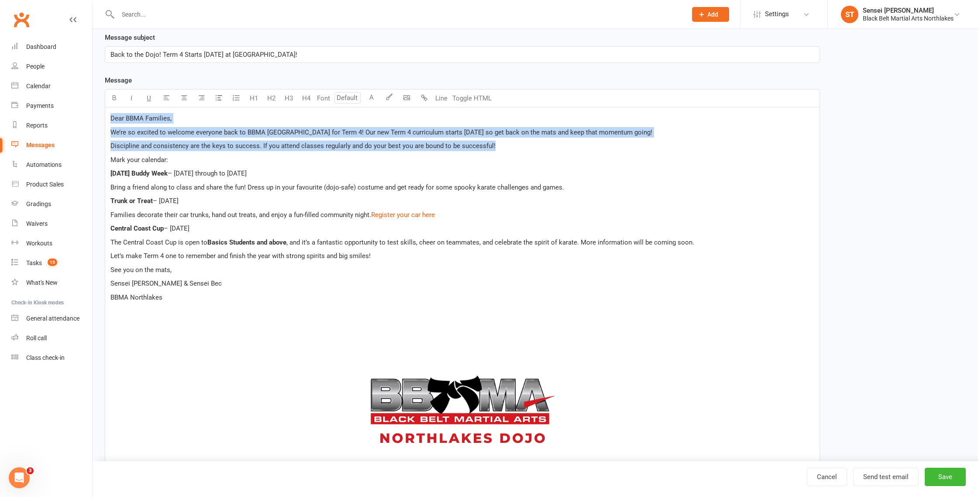
drag, startPoint x: 501, startPoint y: 150, endPoint x: 102, endPoint y: 114, distance: 400.6
click at [102, 114] on div "Template Name Term 4 2025 Send by Email SMS Category Manage categories No categ…" at bounding box center [462, 293] width 728 height 701
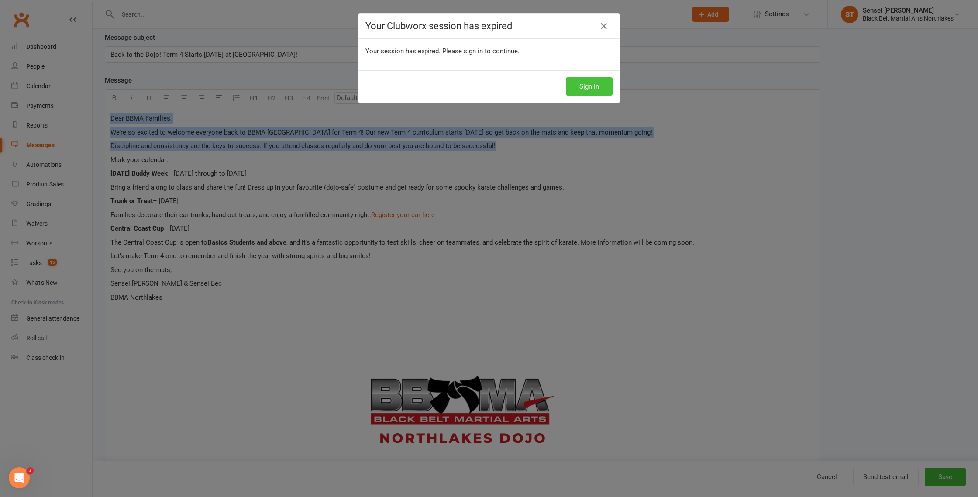
click at [594, 87] on button "Sign In" at bounding box center [589, 86] width 47 height 18
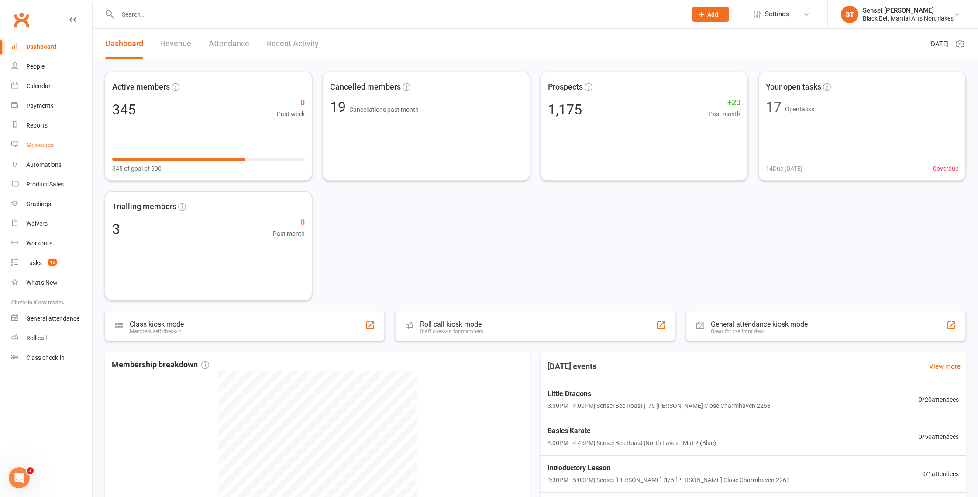
click at [46, 144] on div "Messages" at bounding box center [40, 144] width 28 height 7
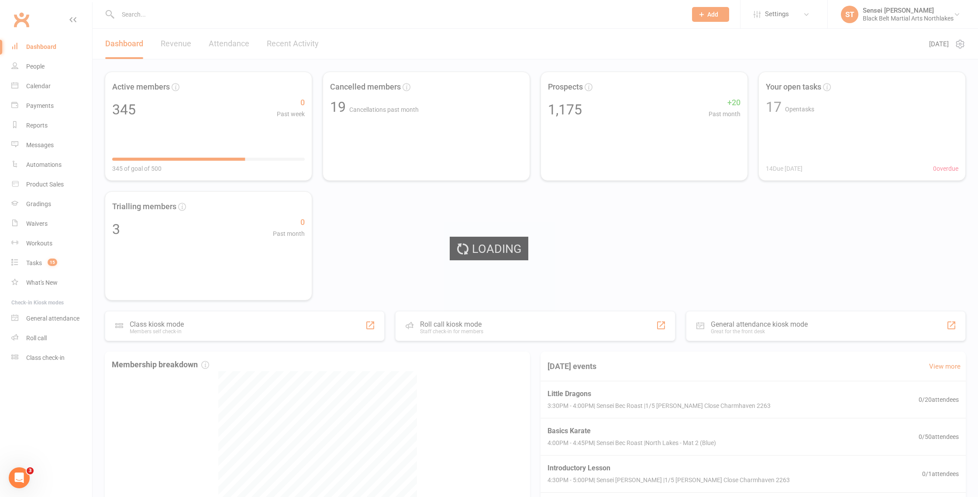
click at [46, 144] on div "Loading" at bounding box center [489, 248] width 978 height 497
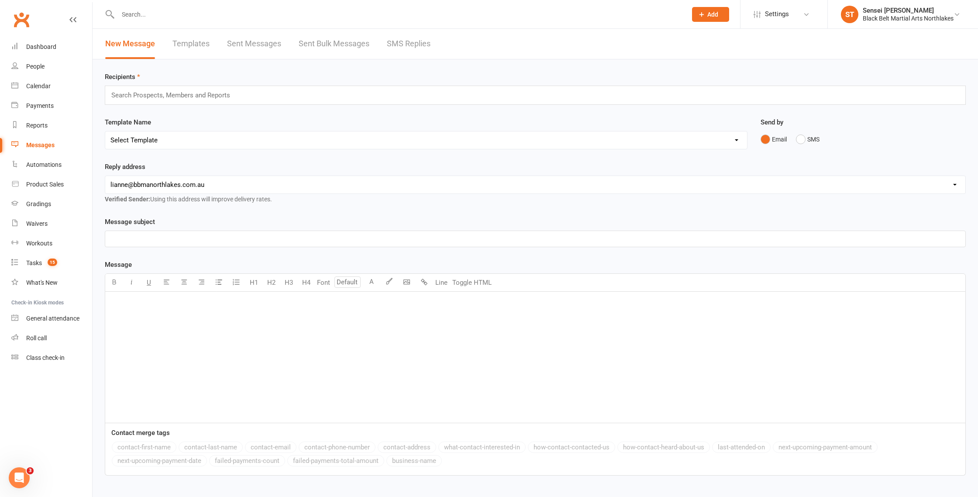
click at [196, 42] on link "Templates" at bounding box center [190, 44] width 37 height 30
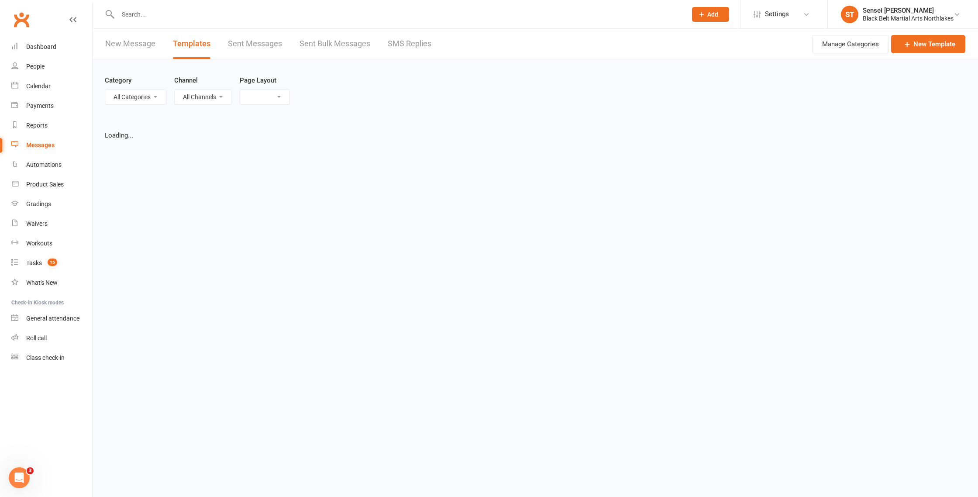
select select "list"
select select "100"
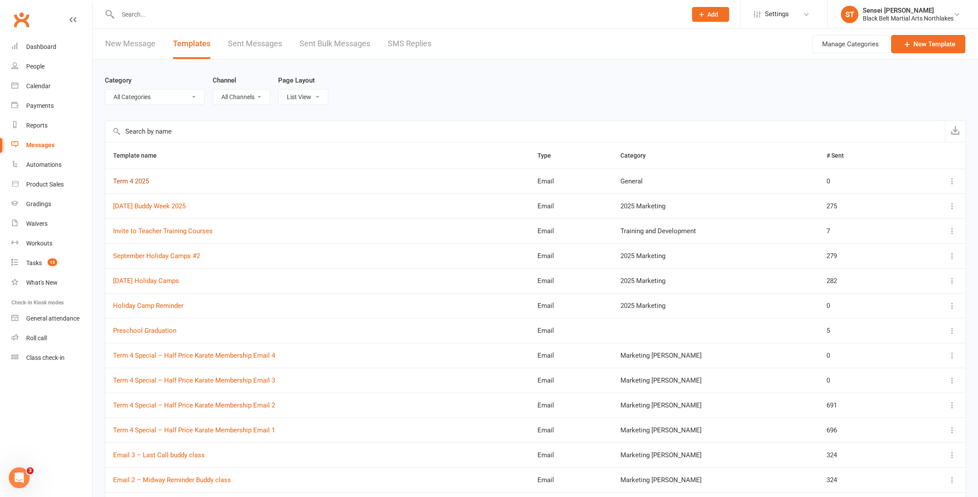
click at [136, 181] on link "Term 4 2025" at bounding box center [131, 181] width 36 height 8
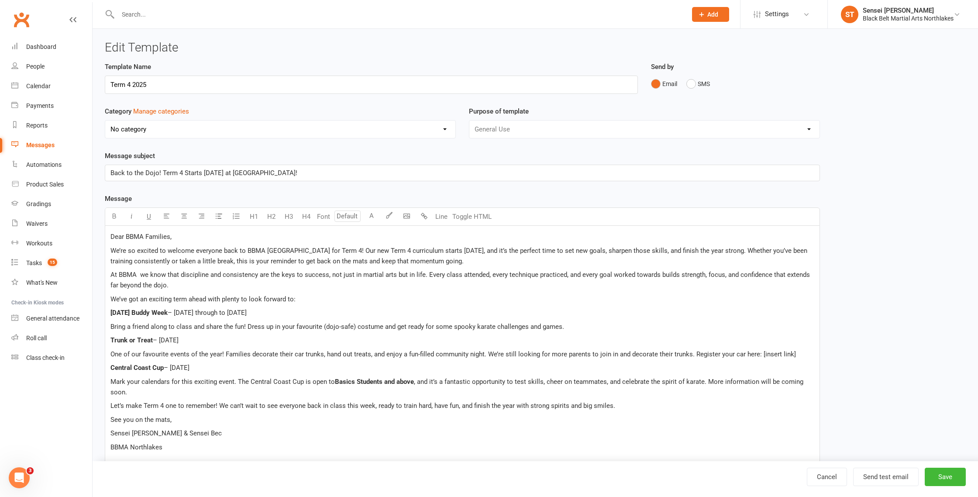
select select "3035"
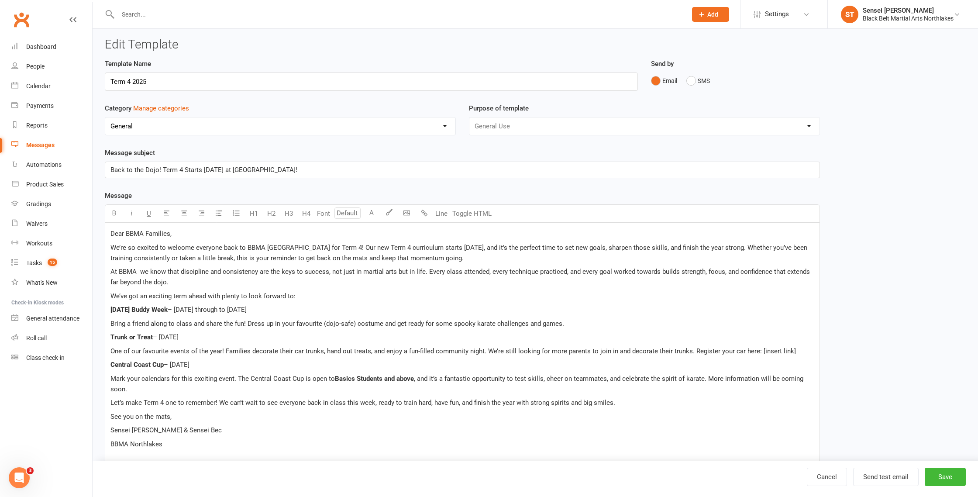
scroll to position [4, 0]
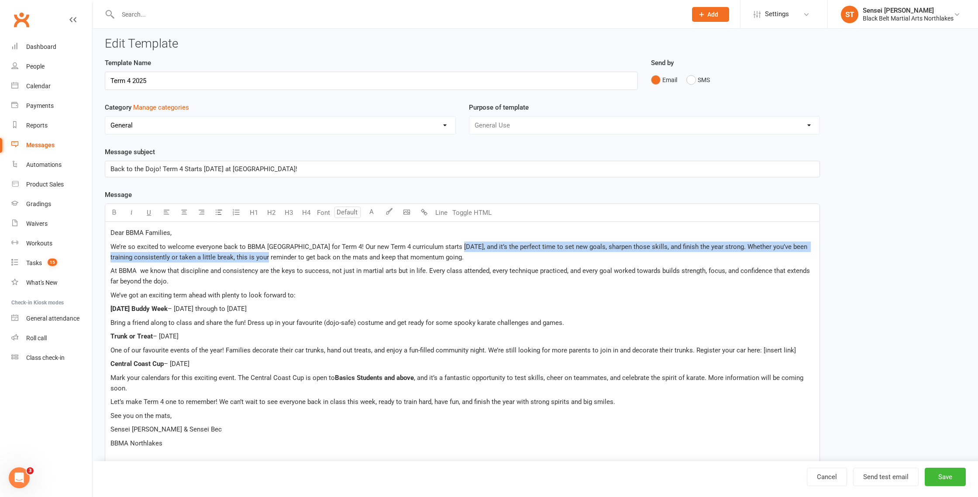
drag, startPoint x: 268, startPoint y: 258, endPoint x: 447, endPoint y: 244, distance: 179.6
click at [448, 244] on span "We’re so excited to welcome everyone back to BBMA [GEOGRAPHIC_DATA] for Term 4!…" at bounding box center [459, 252] width 698 height 18
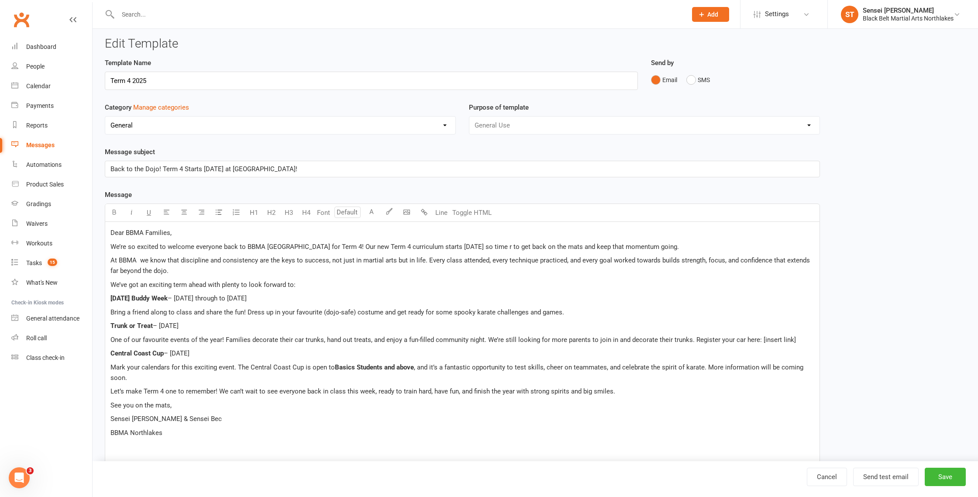
click at [476, 247] on span "We’re so excited to welcome everyone back to BBMA Northlakes for Term 4! Our ne…" at bounding box center [394, 247] width 568 height 8
click at [638, 247] on p "We’re so excited to welcome everyone back to BBMA Northlakes for Term 4! Our ne…" at bounding box center [462, 246] width 704 height 10
drag, startPoint x: 185, startPoint y: 260, endPoint x: 105, endPoint y: 260, distance: 79.5
click at [106, 260] on div "Dear BBMA Families, We’re so excited to welcome everyone back to BBMA Northlake…" at bounding box center [462, 459] width 714 height 474
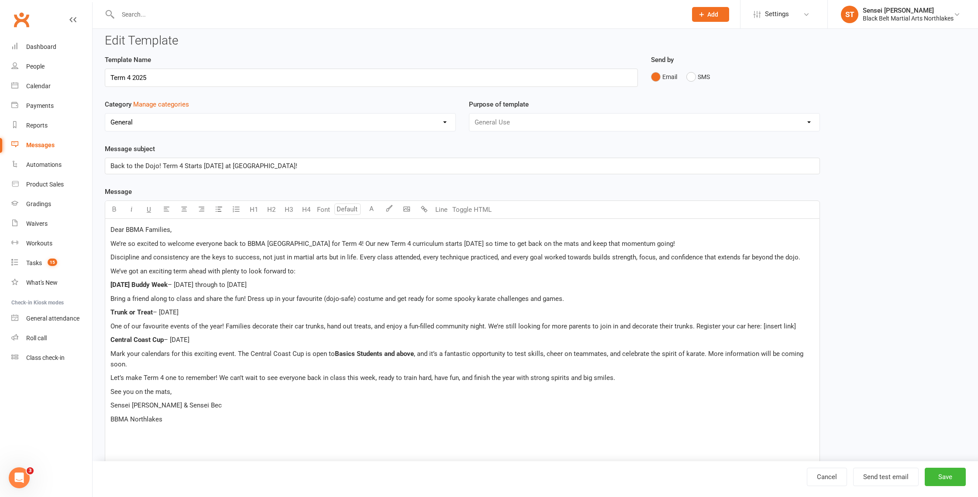
scroll to position [8, 0]
drag, startPoint x: 356, startPoint y: 261, endPoint x: 261, endPoint y: 254, distance: 94.6
click at [261, 254] on p "Discipline and consistency are the keys to success, not just in martial arts bu…" at bounding box center [462, 256] width 704 height 10
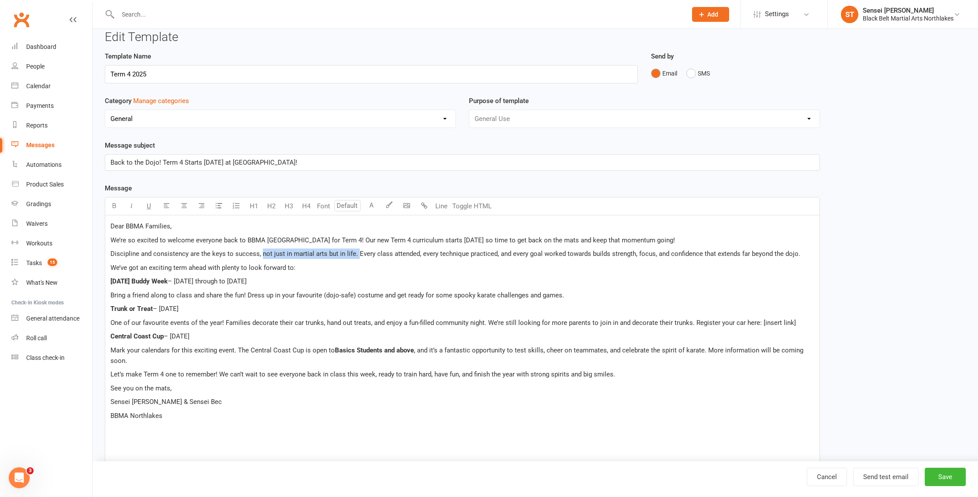
scroll to position [10, 0]
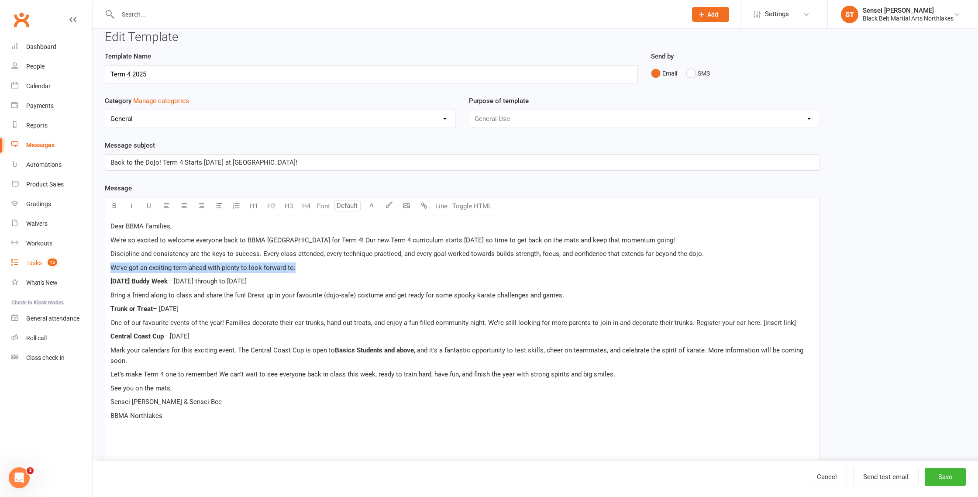
drag, startPoint x: 292, startPoint y: 268, endPoint x: 91, endPoint y: 268, distance: 200.4
click at [96, 268] on div "Edit Template Template Name Term 4 2025 Send by Email SMS Category Manage categ…" at bounding box center [535, 393] width 885 height 751
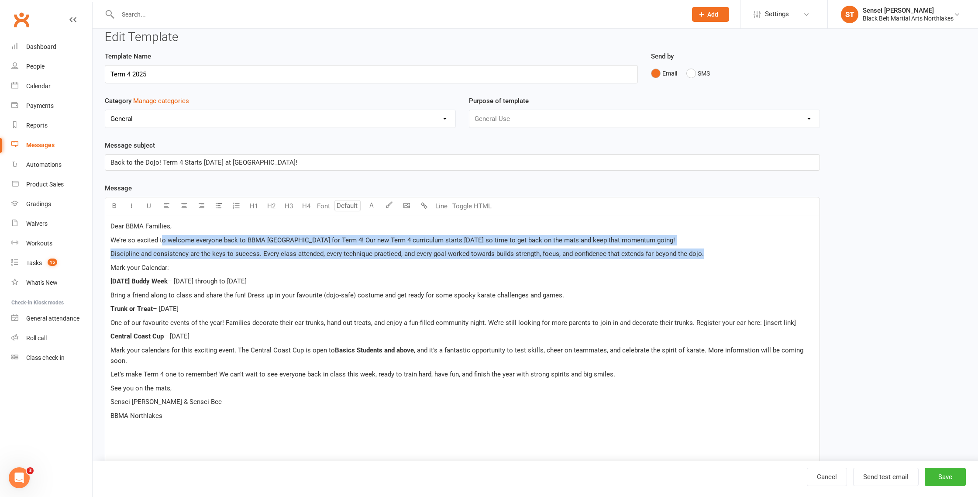
drag, startPoint x: 637, startPoint y: 249, endPoint x: 162, endPoint y: 237, distance: 475.1
click at [162, 237] on div "Dear BBMA Families, We’re so excited to welcome everyone back to BBMA Northlake…" at bounding box center [462, 447] width 714 height 464
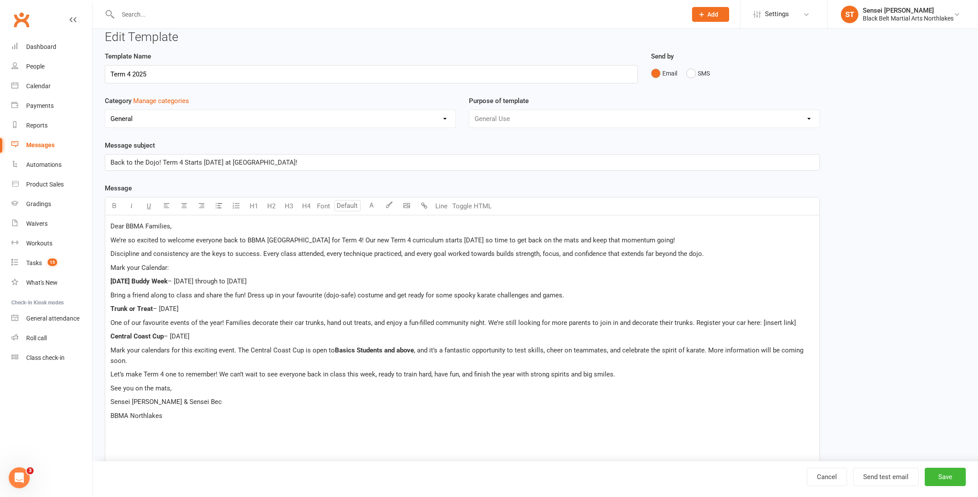
click at [182, 226] on p "Dear BBMA Families," at bounding box center [462, 226] width 704 height 10
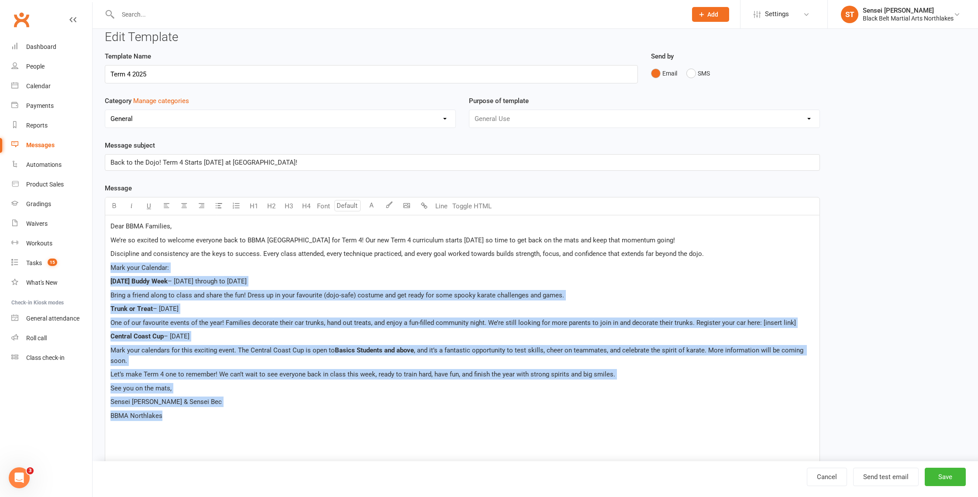
drag, startPoint x: 184, startPoint y: 422, endPoint x: 110, endPoint y: 271, distance: 168.3
click at [110, 271] on div "Dear BBMA Families, We’re so excited to welcome everyone back to BBMA Northlake…" at bounding box center [462, 447] width 714 height 464
copy div "Mark your Calendar: Halloween Buddy Week – 27th October through to 1st November…"
click at [949, 478] on button "Save" at bounding box center [945, 477] width 41 height 18
select select "100"
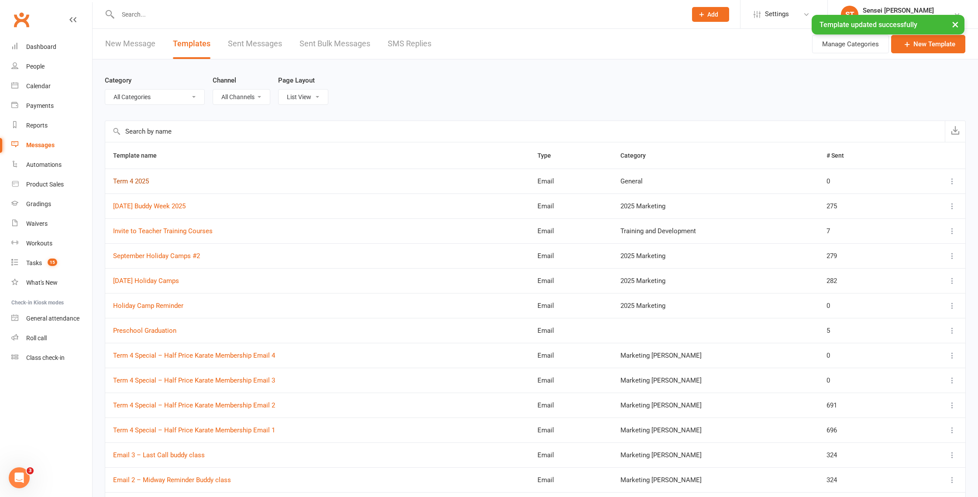
click at [136, 180] on link "Term 4 2025" at bounding box center [131, 181] width 36 height 8
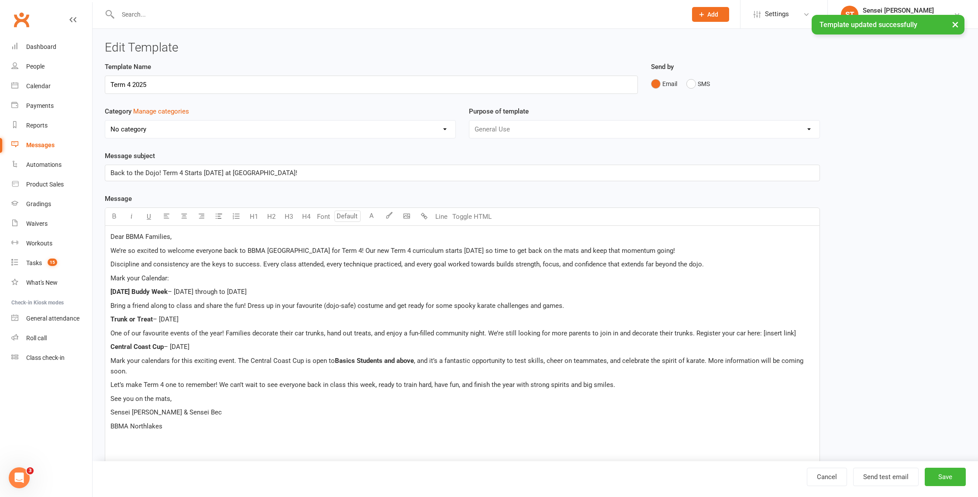
select select "3035"
select select "100"
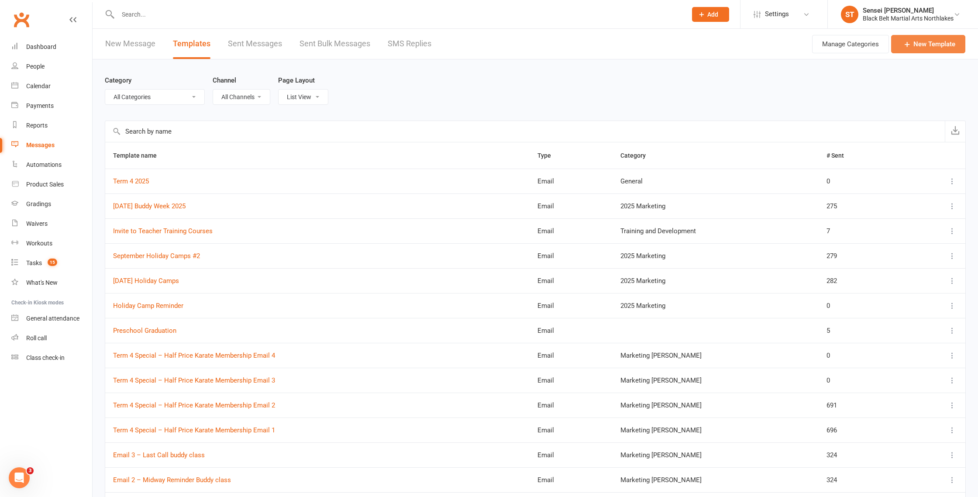
click at [935, 45] on link "New Template" at bounding box center [928, 44] width 74 height 18
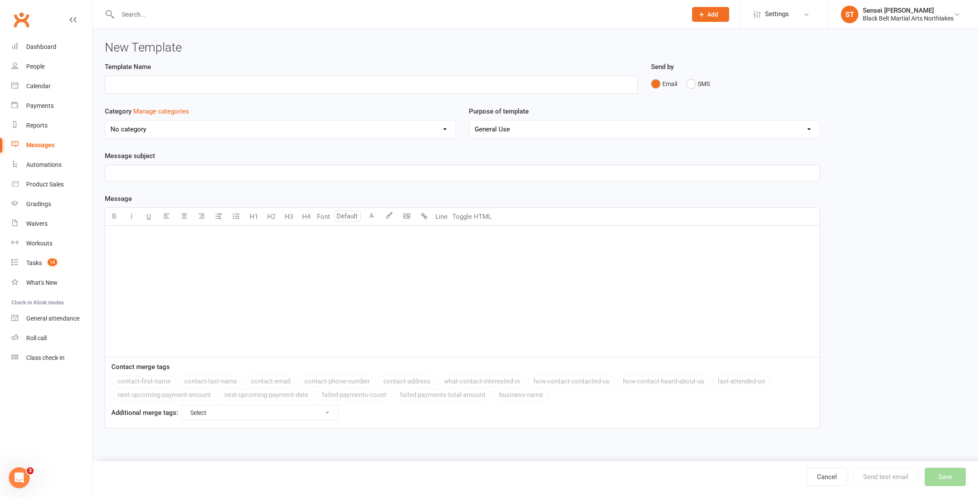
click at [123, 244] on div "﻿" at bounding box center [462, 291] width 714 height 131
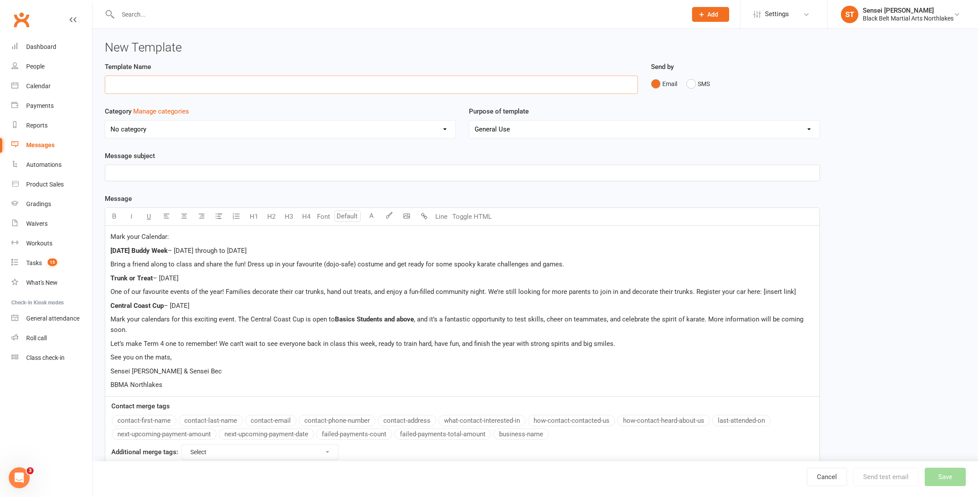
click at [136, 79] on input "text" at bounding box center [371, 85] width 533 height 18
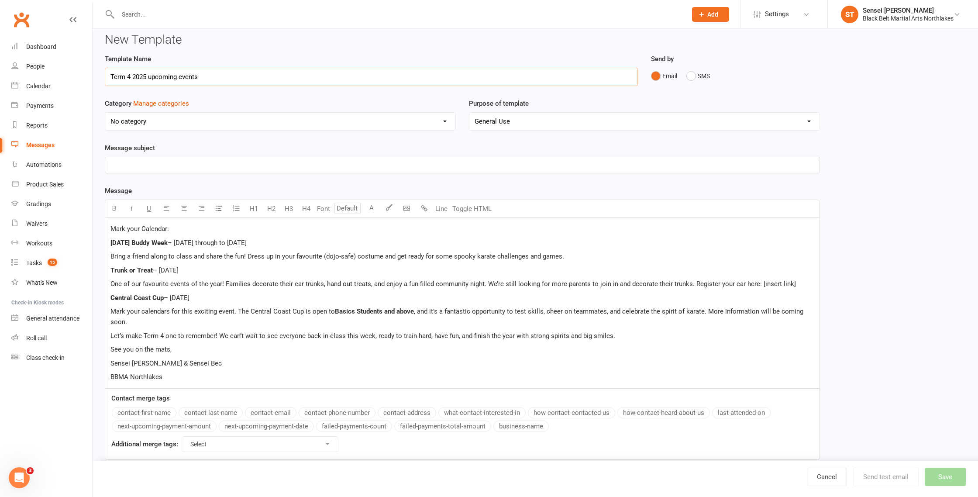
scroll to position [15, 0]
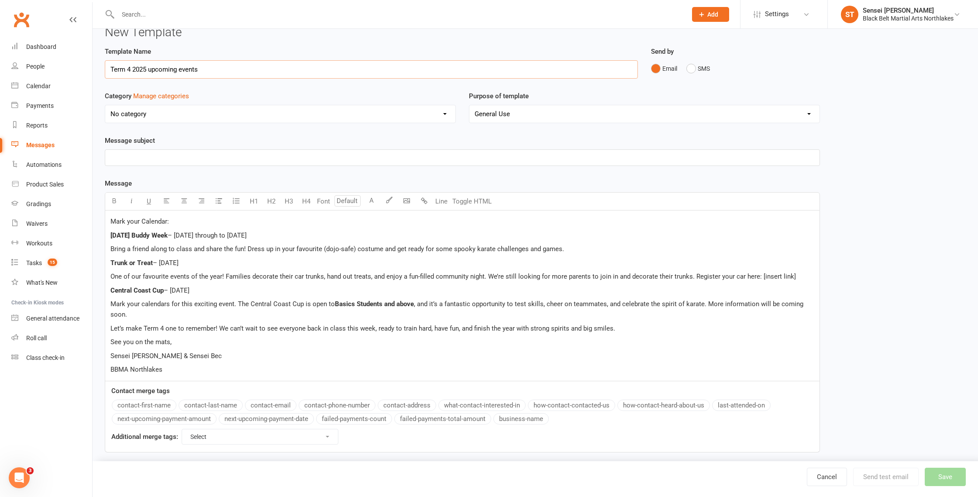
type input "Term 4 2025 upcoming events"
click at [217, 161] on p "﻿" at bounding box center [462, 157] width 704 height 10
click at [948, 481] on button "Save" at bounding box center [945, 477] width 41 height 18
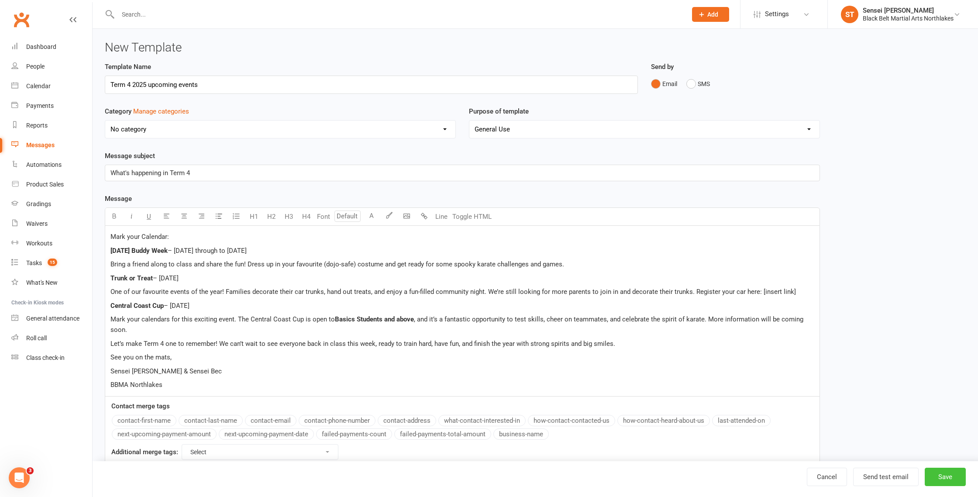
select select "100"
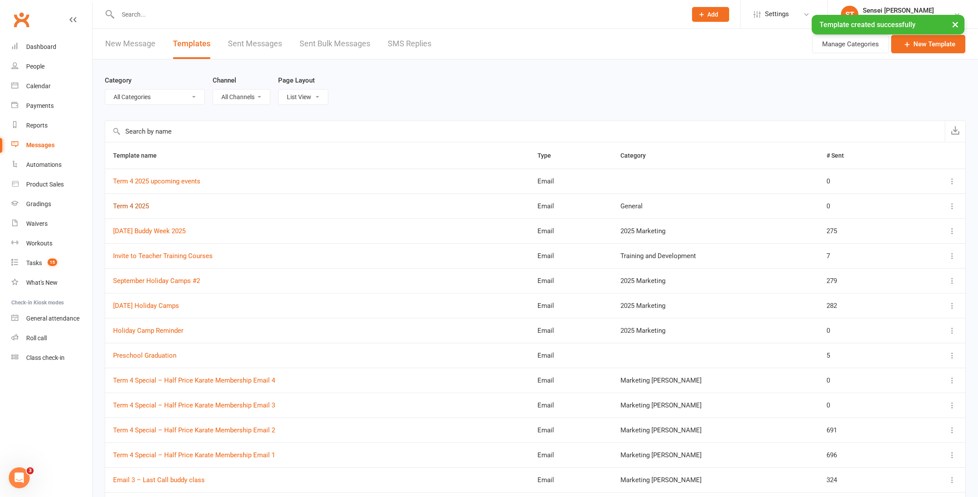
click at [135, 204] on link "Term 4 2025" at bounding box center [131, 206] width 36 height 8
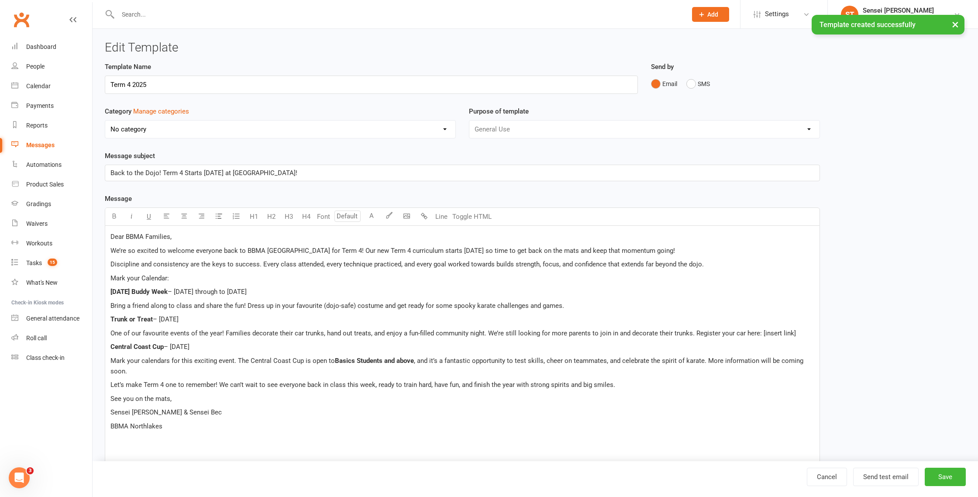
select select "3035"
click at [110, 83] on input "Term 4 2025" at bounding box center [371, 85] width 533 height 18
type input "Start Term 4 2025"
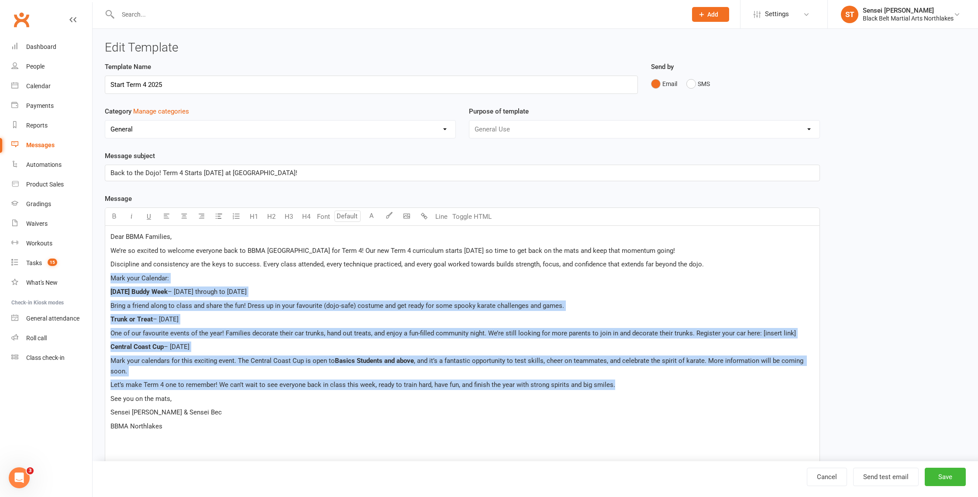
drag, startPoint x: 626, startPoint y: 387, endPoint x: 104, endPoint y: 282, distance: 532.6
click at [104, 282] on div "Template Name Start Term 4 2025 Send by Email SMS Category Manage categories No…" at bounding box center [462, 418] width 728 height 712
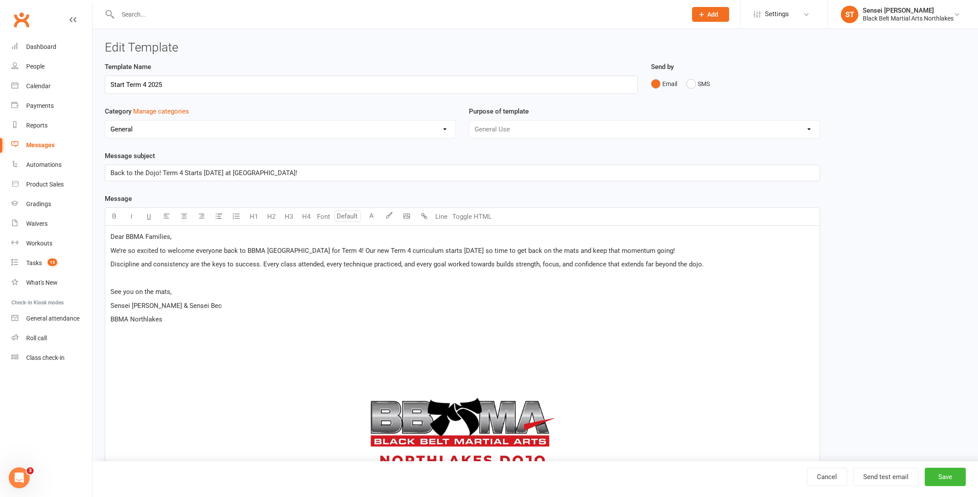
click at [173, 292] on p "See you on the mats," at bounding box center [462, 291] width 704 height 10
click at [172, 292] on span "See you on the mats :)" at bounding box center [142, 292] width 65 height 8
click at [188, 292] on p "See you on the mat:)" at bounding box center [462, 291] width 704 height 10
drag, startPoint x: 333, startPoint y: 251, endPoint x: 297, endPoint y: 247, distance: 36.0
click at [297, 248] on span "We’re so excited to welcome everyone back to BBMA Northlakes for Term 4! Our ne…" at bounding box center [392, 251] width 564 height 8
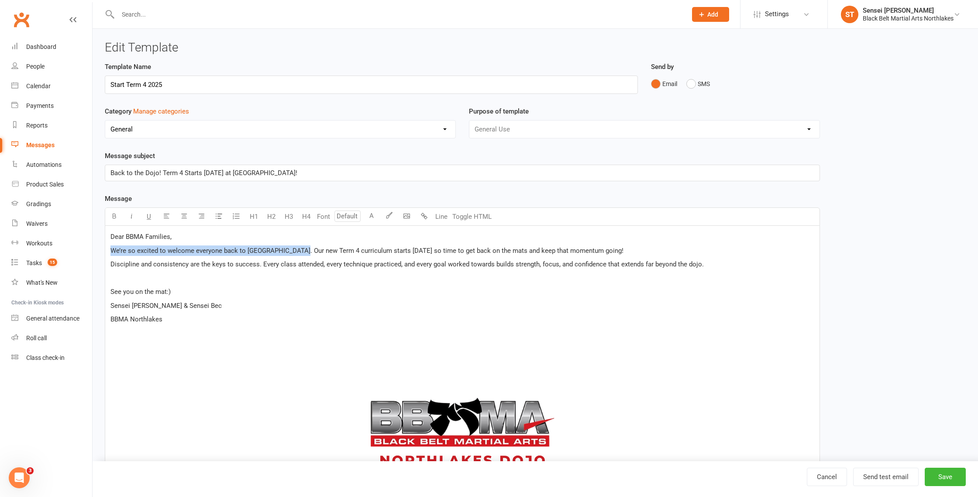
drag, startPoint x: 300, startPoint y: 251, endPoint x: 102, endPoint y: 246, distance: 198.7
click at [102, 246] on div "Template Name Start Term 4 2025 Send by Email SMS Category Manage categories No…" at bounding box center [462, 364] width 728 height 605
click at [123, 283] on p "﻿" at bounding box center [462, 278] width 704 height 10
click at [108, 289] on div "Dear BBMA Families, Our new Term 4 curriculum starts today so time to get back …" at bounding box center [462, 404] width 714 height 357
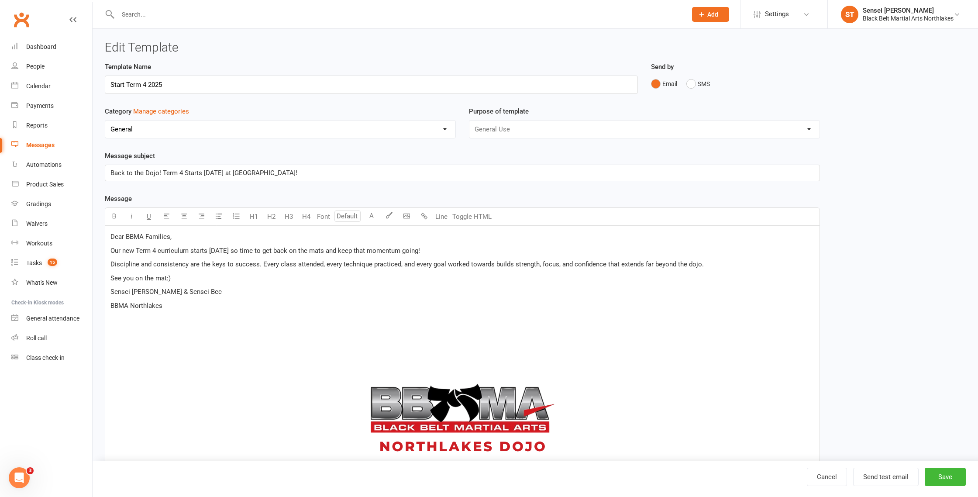
click at [184, 307] on p "BBMA Northlakes" at bounding box center [462, 305] width 704 height 10
drag, startPoint x: 175, startPoint y: 306, endPoint x: 87, endPoint y: 306, distance: 87.8
click at [88, 306] on ui-view "Prospect Member Non-attending contact Class / event Appointment Grading event T…" at bounding box center [489, 330] width 978 height 657
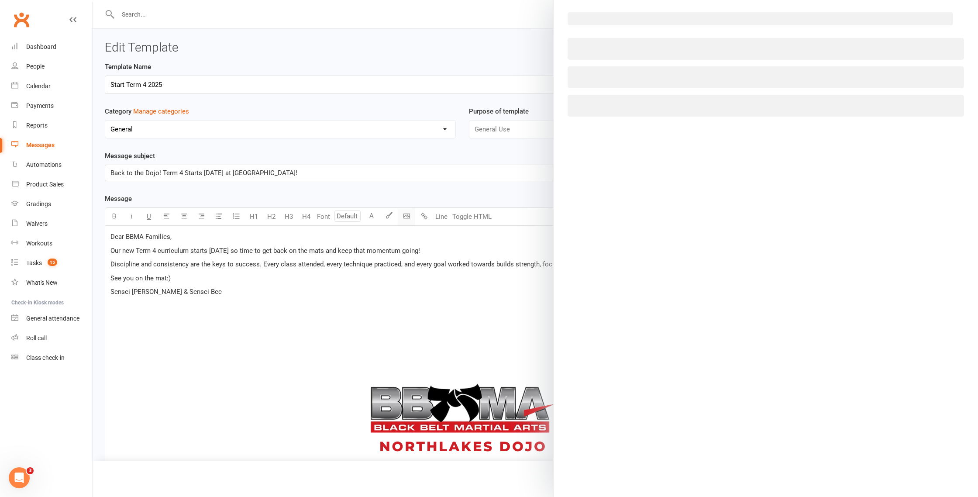
click at [402, 217] on body "Prospect Member Non-attending contact Class / event Appointment Grading event T…" at bounding box center [489, 330] width 978 height 657
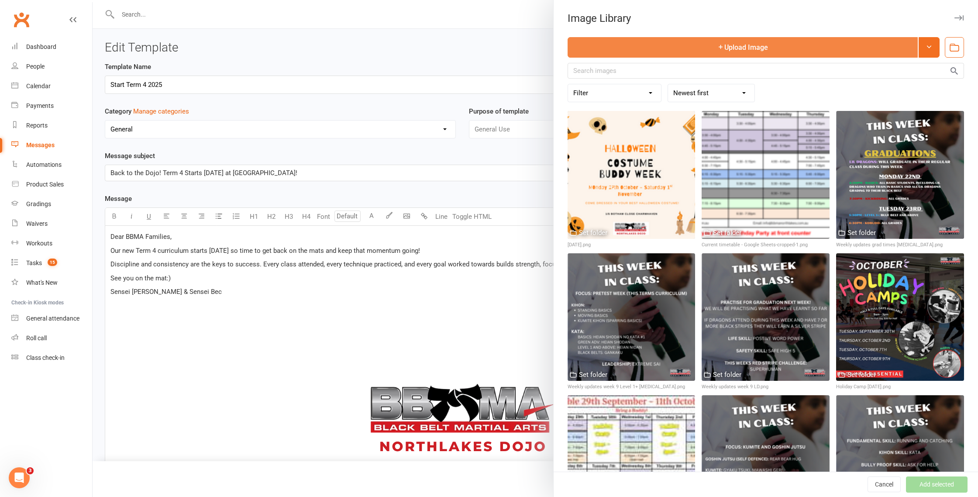
click at [742, 47] on button "Upload Image" at bounding box center [743, 47] width 350 height 21
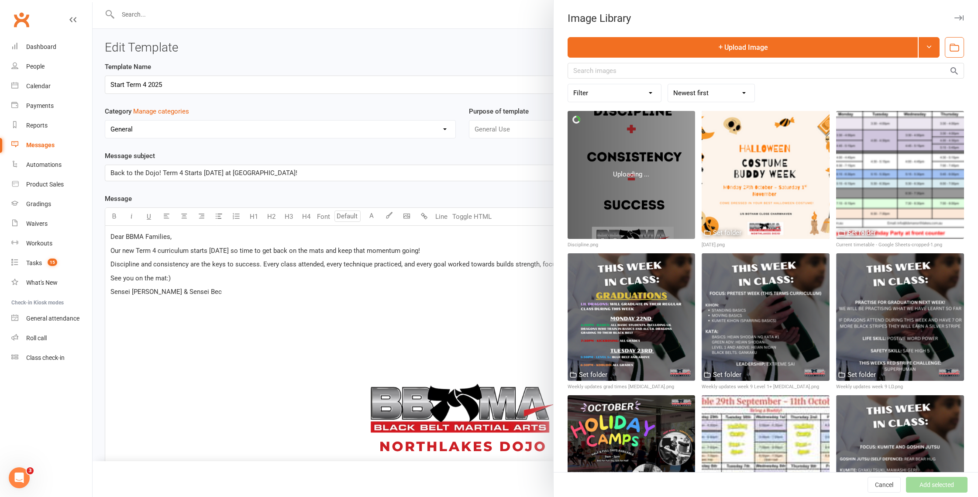
click at [125, 316] on div at bounding box center [535, 248] width 885 height 497
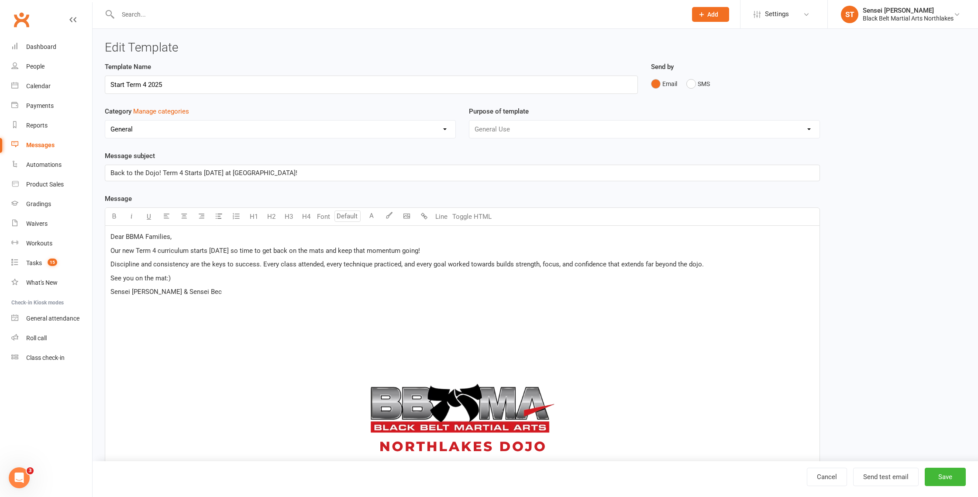
click at [208, 303] on p "﻿" at bounding box center [462, 305] width 704 height 10
click at [485, 408] on img at bounding box center [462, 423] width 218 height 218
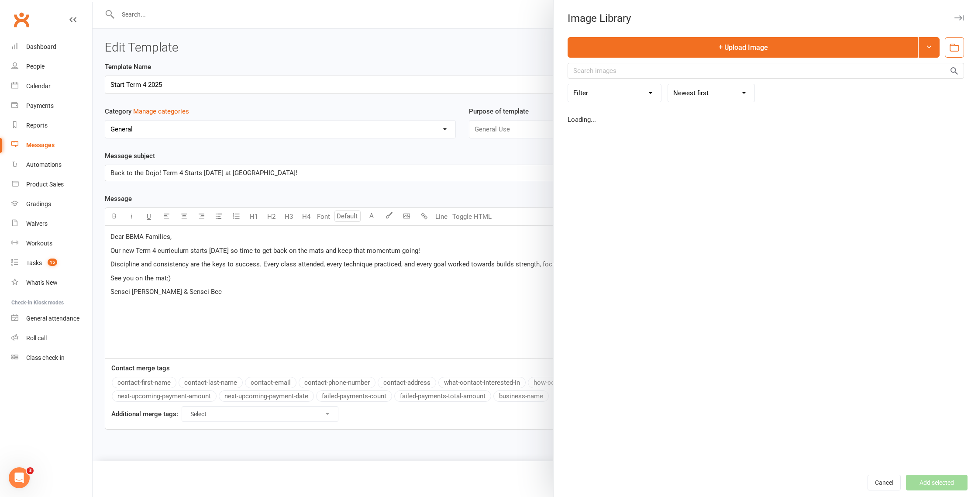
click at [405, 219] on body "Prospect Member Non-attending contact Class / event Appointment Grading event T…" at bounding box center [489, 225] width 978 height 447
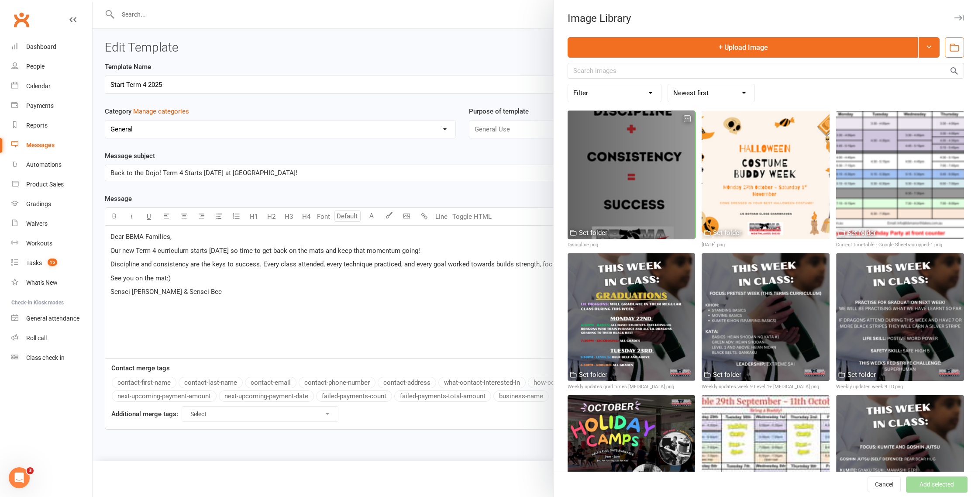
click at [640, 185] on div at bounding box center [632, 175] width 128 height 128
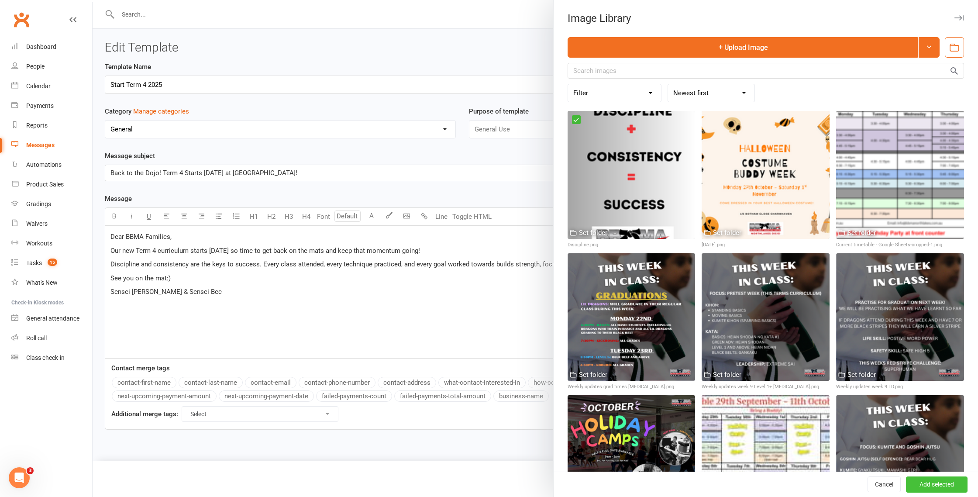
click at [945, 482] on button "Add selected" at bounding box center [937, 485] width 62 height 16
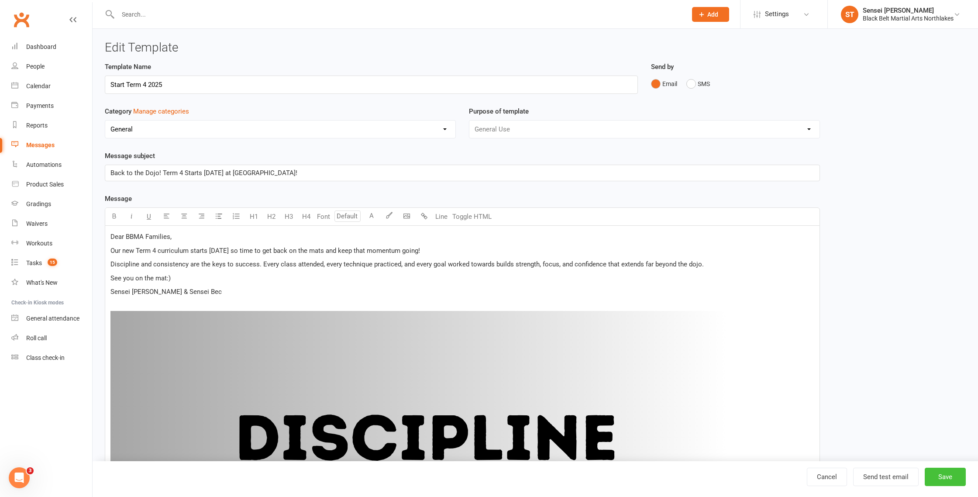
click at [952, 481] on button "Save" at bounding box center [945, 477] width 41 height 18
select select "100"
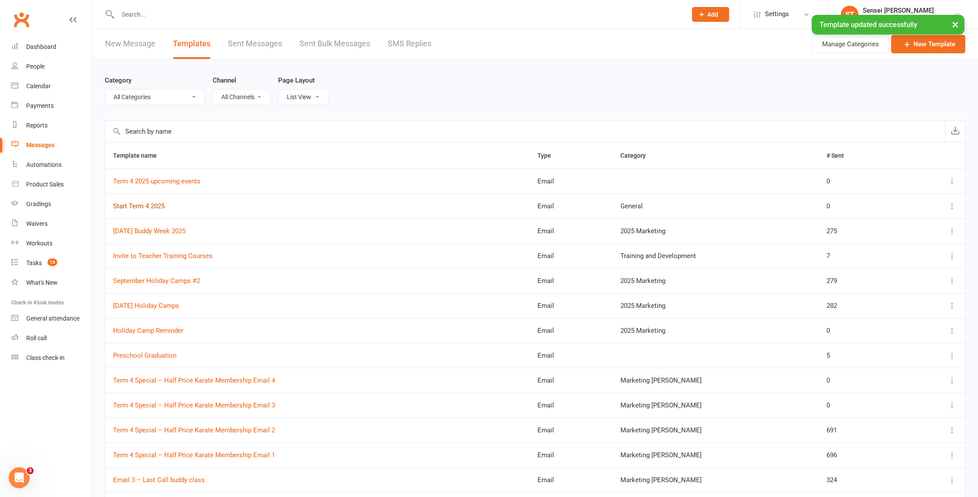
click at [136, 204] on link "Start Term 4 2025" at bounding box center [139, 206] width 52 height 8
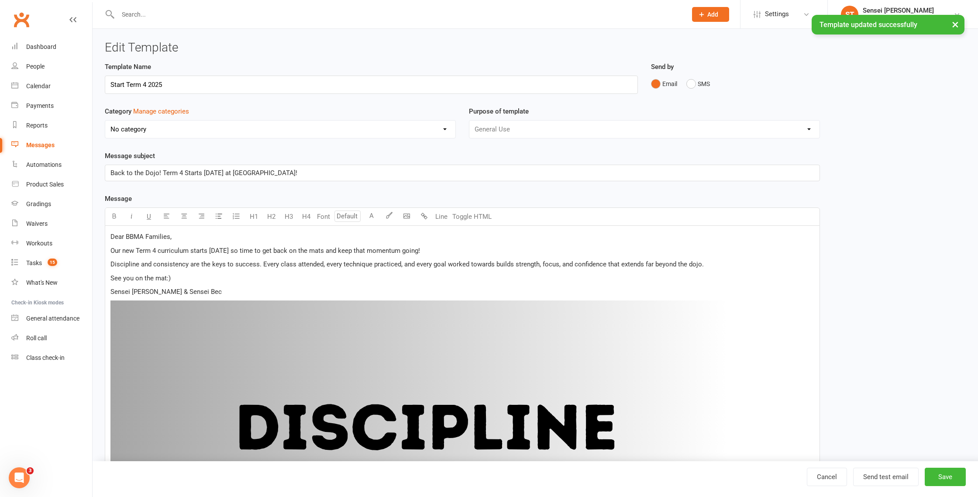
select select "3035"
click at [38, 145] on div "Messages" at bounding box center [40, 144] width 28 height 7
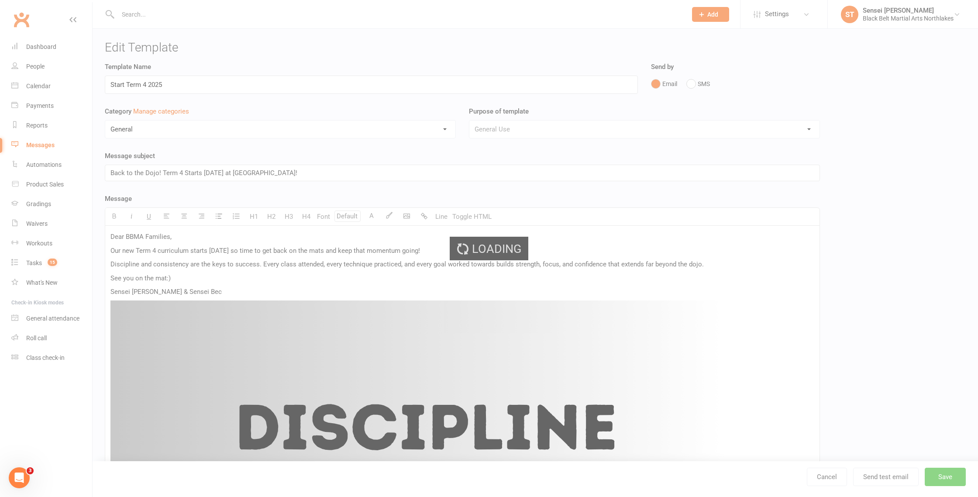
click at [36, 145] on div "Loading" at bounding box center [489, 248] width 978 height 497
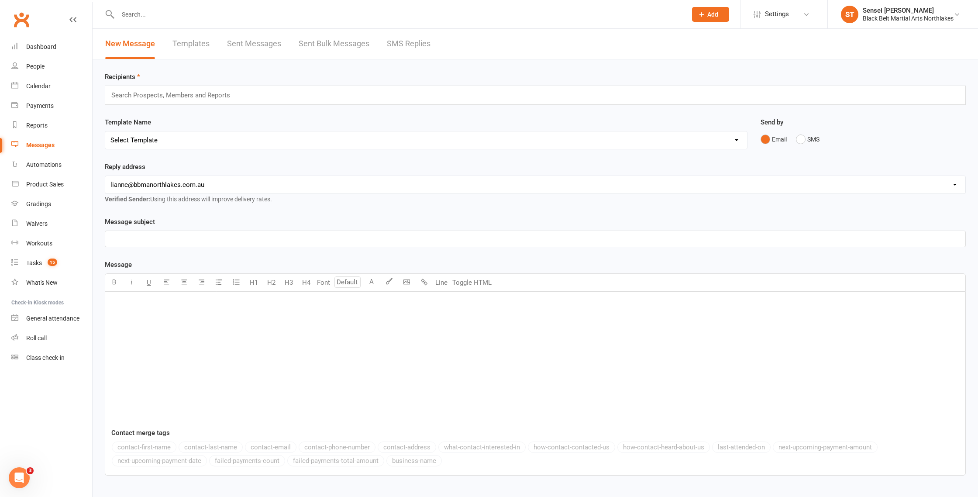
click at [197, 47] on link "Templates" at bounding box center [190, 44] width 37 height 30
select select "100"
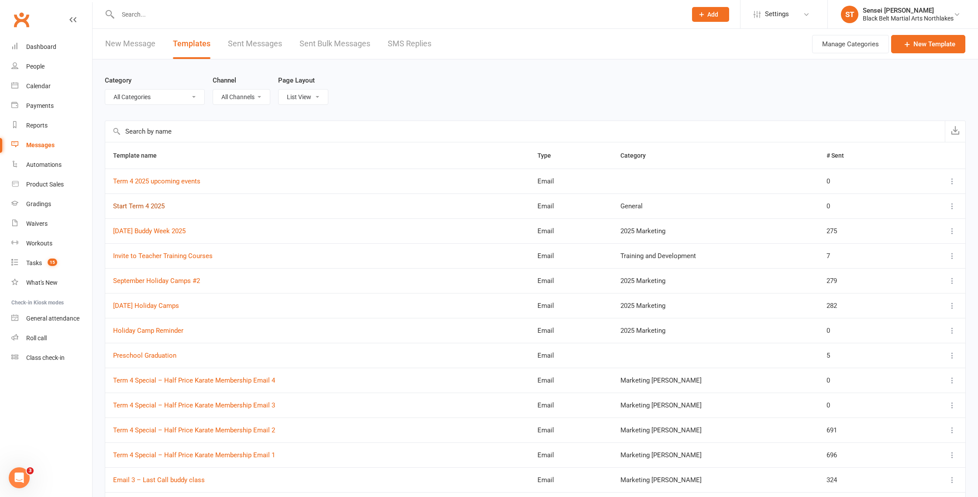
click at [137, 206] on link "Start Term 4 2025" at bounding box center [139, 206] width 52 height 8
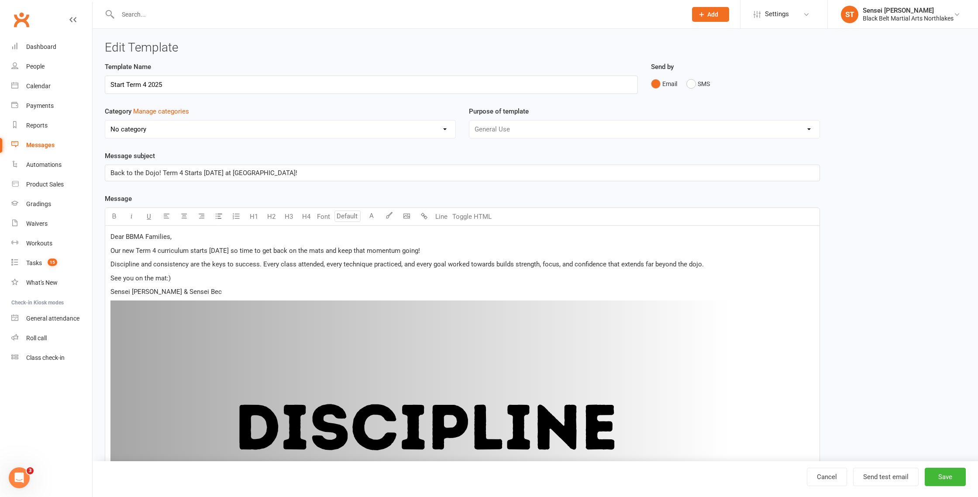
select select "3035"
click at [896, 481] on button "Send test email" at bounding box center [885, 477] width 65 height 18
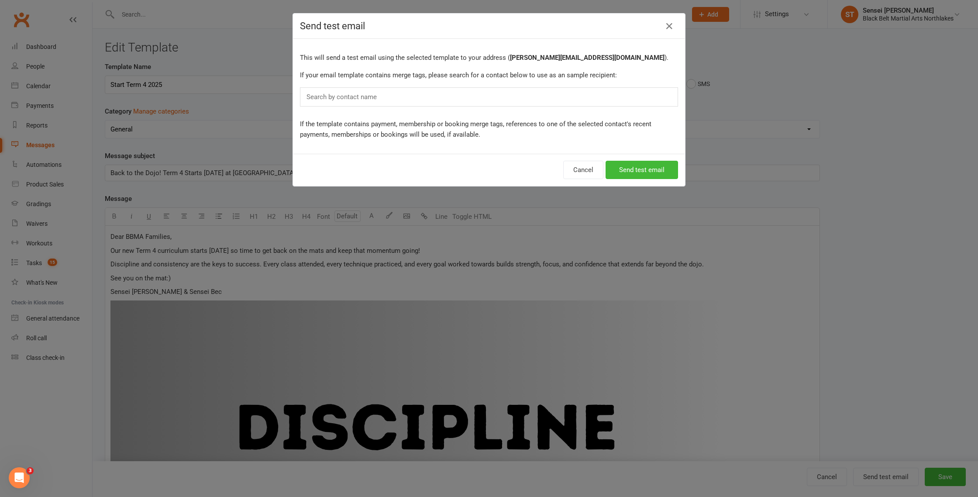
click at [355, 102] on input "text" at bounding box center [344, 96] width 76 height 11
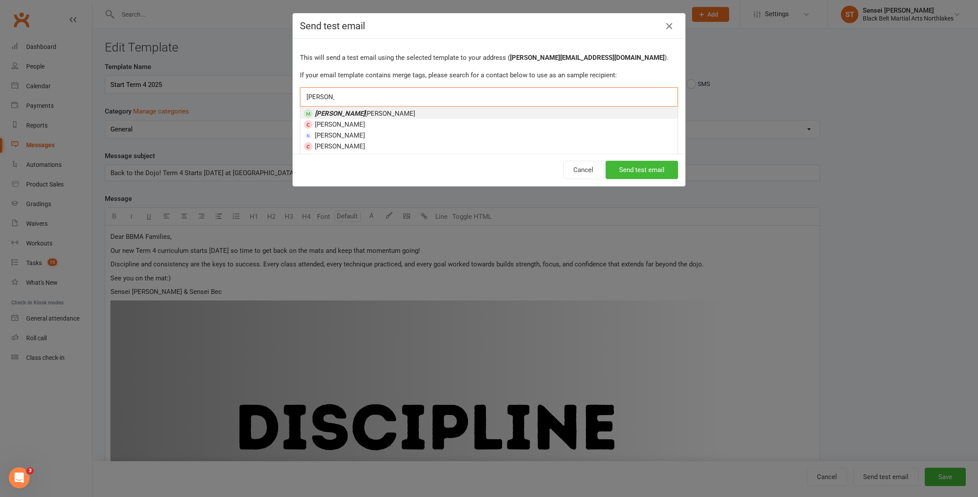
type input "lianne"
click at [331, 116] on em "Lianne" at bounding box center [340, 114] width 50 height 8
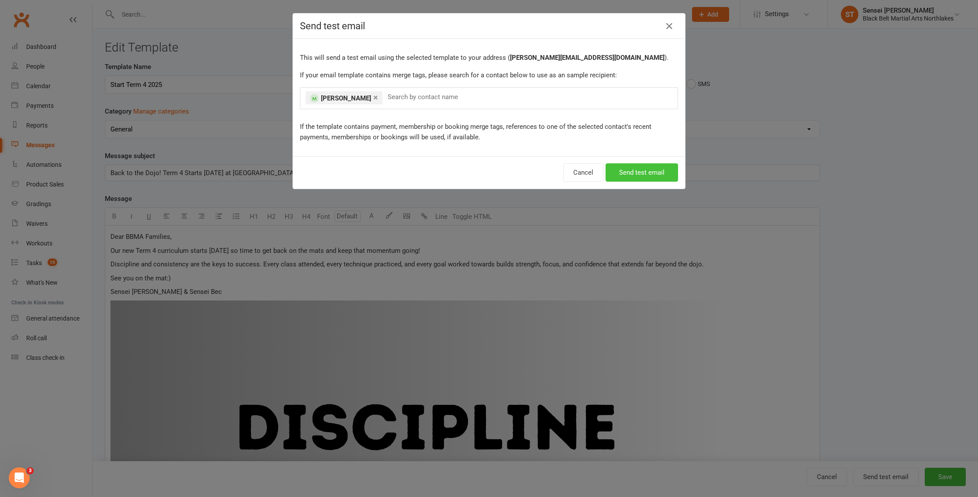
click at [638, 176] on button "Send test email" at bounding box center [642, 172] width 72 height 18
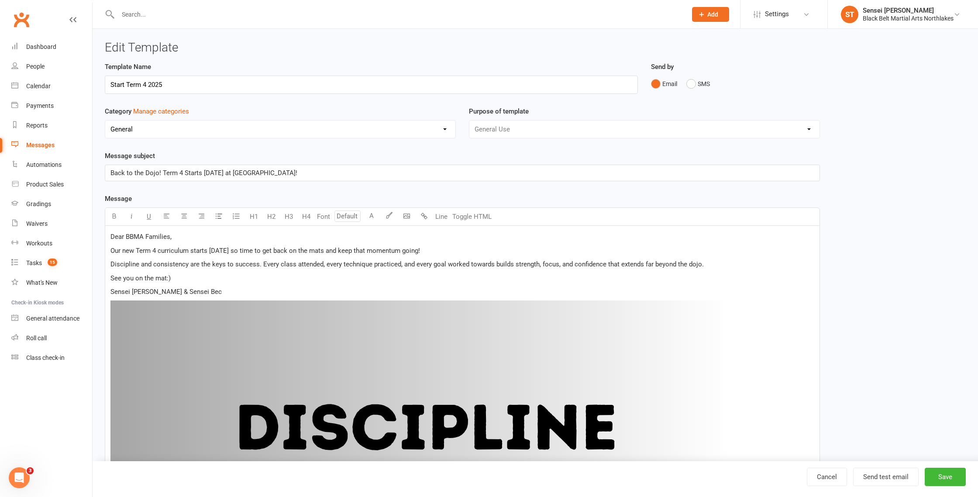
click at [131, 16] on input "text" at bounding box center [397, 14] width 565 height 12
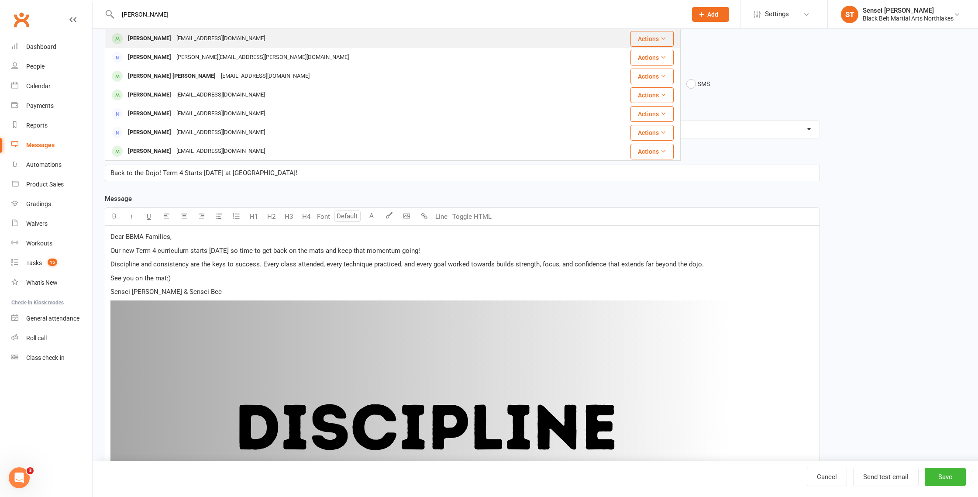
type input "frankie vassallo"
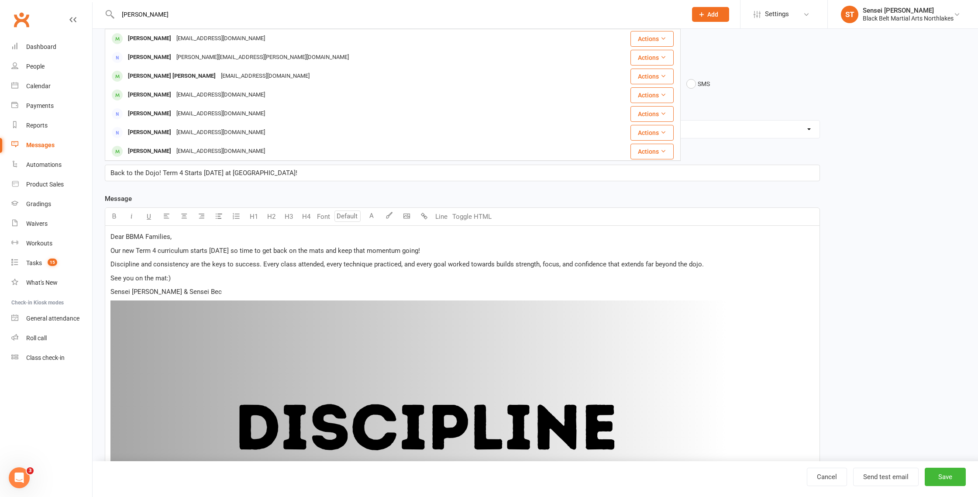
click at [151, 43] on div "Frankie Vassallo" at bounding box center [149, 38] width 48 height 13
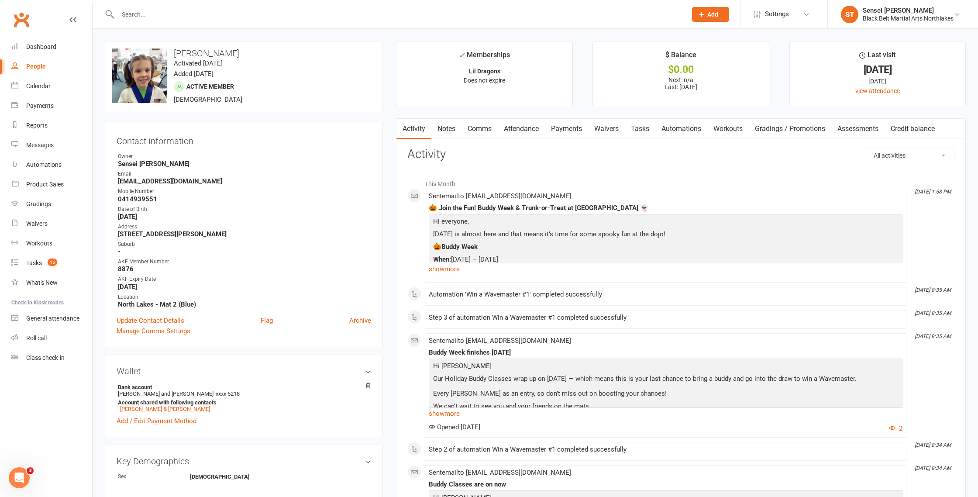
click at [454, 131] on link "Notes" at bounding box center [446, 129] width 30 height 20
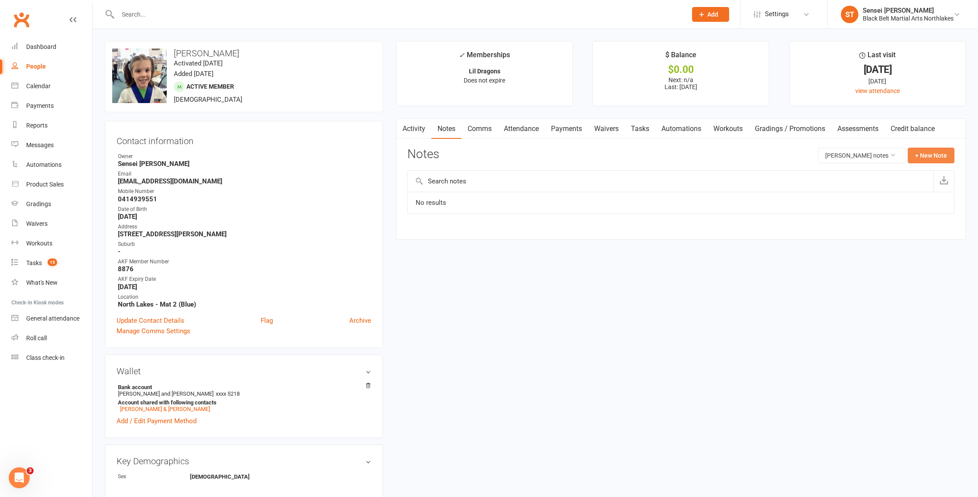
click at [920, 158] on button "+ New Note" at bounding box center [931, 156] width 47 height 16
click at [442, 188] on input "text" at bounding box center [680, 191] width 547 height 18
type input "phone call"
click at [425, 228] on textarea at bounding box center [680, 241] width 547 height 29
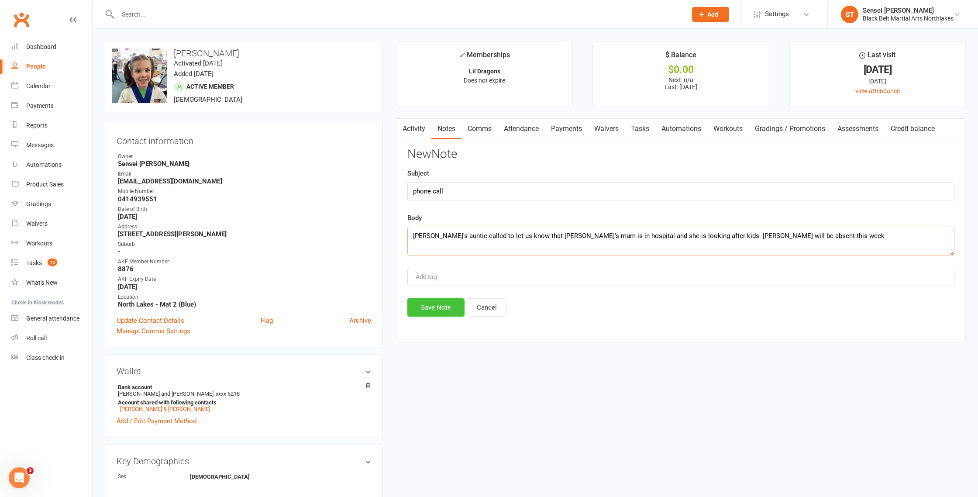
type textarea "Frankie's auntie called to let us know that Frankie's mum is in hospital and sh…"
click at [445, 306] on button "Save Note" at bounding box center [435, 307] width 57 height 18
